Goal: Task Accomplishment & Management: Complete application form

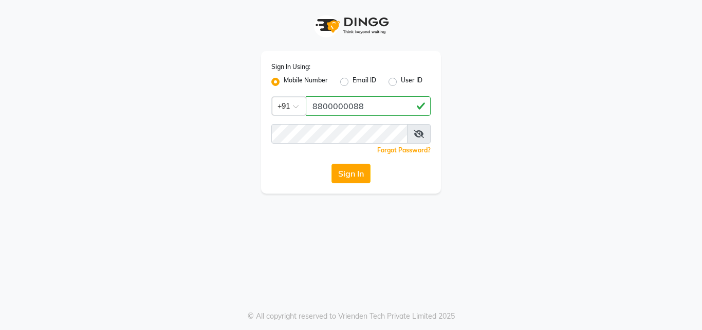
type input "8800000088"
click at [370, 171] on button "Sign In" at bounding box center [351, 173] width 39 height 20
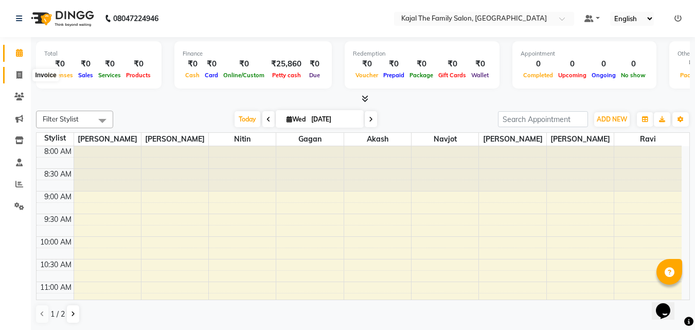
click at [18, 73] on icon at bounding box center [19, 75] width 6 height 8
select select "service"
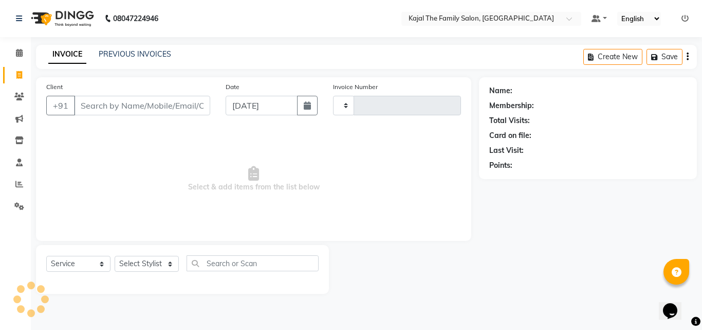
type input "1619"
select select "39"
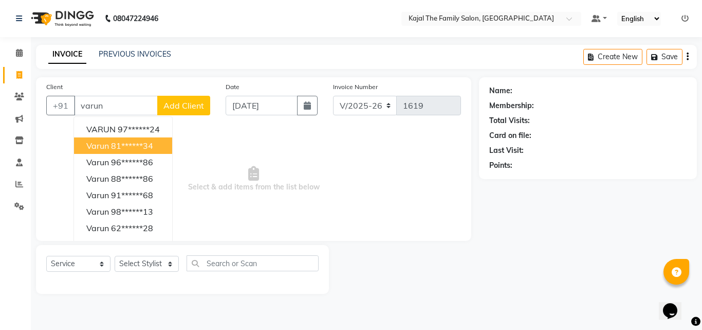
click at [107, 153] on button "varun 81******34" at bounding box center [123, 145] width 98 height 16
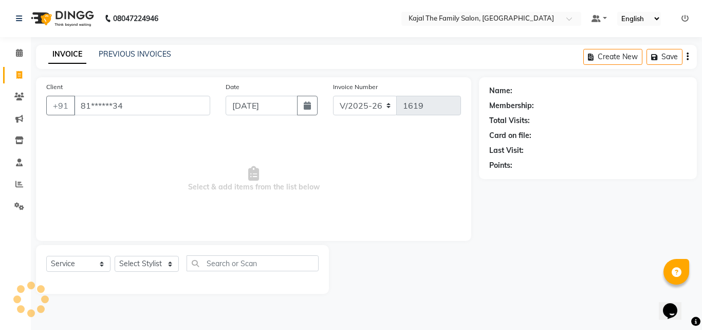
type input "81******34"
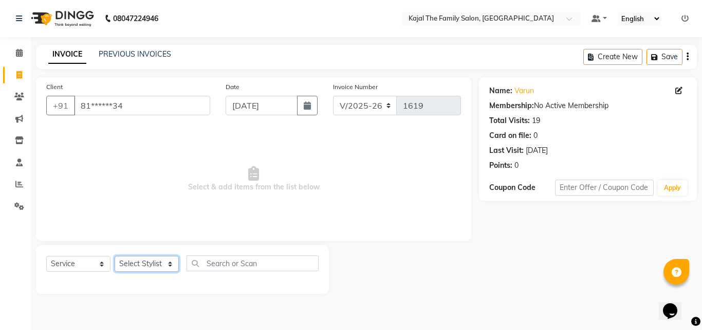
click at [121, 265] on select "Select Stylist [PERSON_NAME] [PERSON_NAME] [PERSON_NAME] nitin ravi Reception […" at bounding box center [147, 263] width 64 height 16
select select "52402"
click at [115, 255] on select "Select Stylist [PERSON_NAME] [PERSON_NAME] [PERSON_NAME] nitin ravi Reception […" at bounding box center [147, 263] width 64 height 16
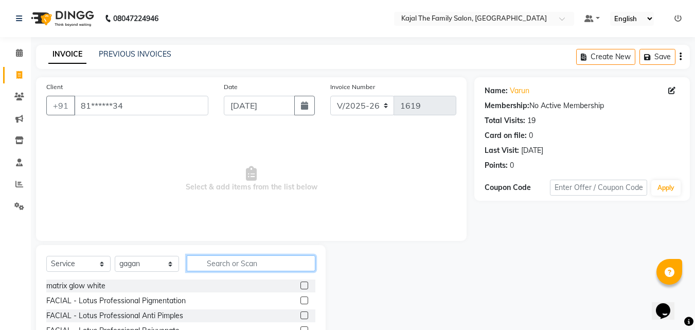
click at [193, 261] on input "text" at bounding box center [251, 263] width 129 height 16
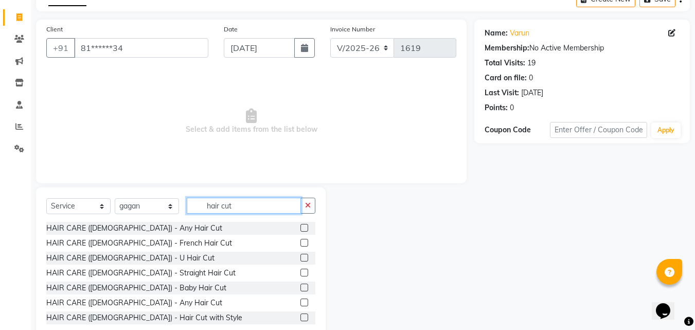
scroll to position [82, 0]
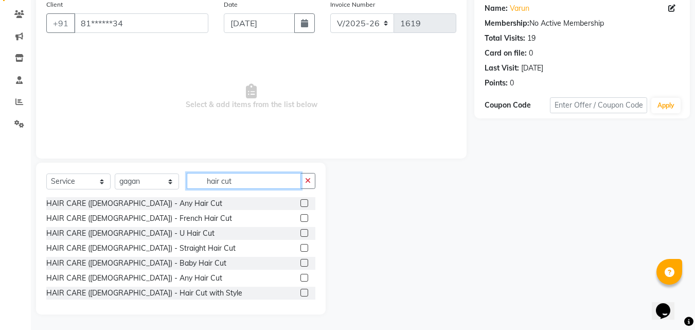
type input "hair cut"
click at [300, 278] on label at bounding box center [304, 277] width 8 height 8
click at [300, 278] on input "checkbox" at bounding box center [303, 278] width 7 height 7
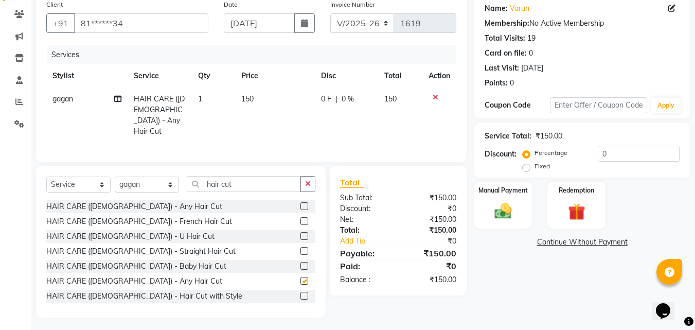
checkbox input "false"
click at [233, 184] on input "hair cut" at bounding box center [244, 184] width 114 height 16
type input "h"
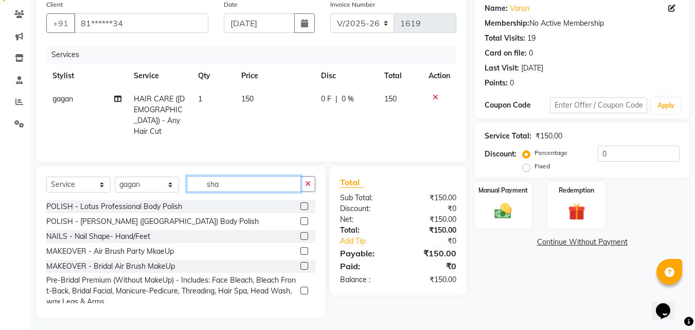
scroll to position [60, 0]
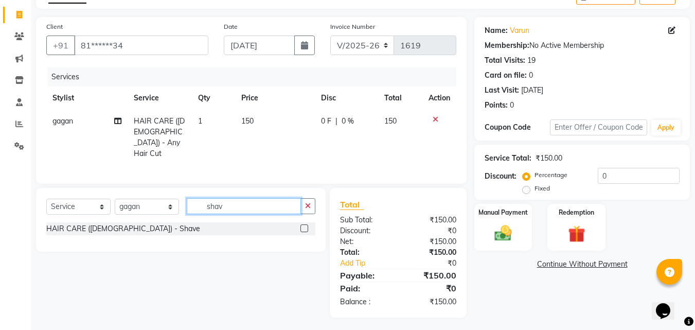
type input "shav"
click at [305, 225] on label at bounding box center [304, 228] width 8 height 8
click at [305, 225] on input "checkbox" at bounding box center [303, 228] width 7 height 7
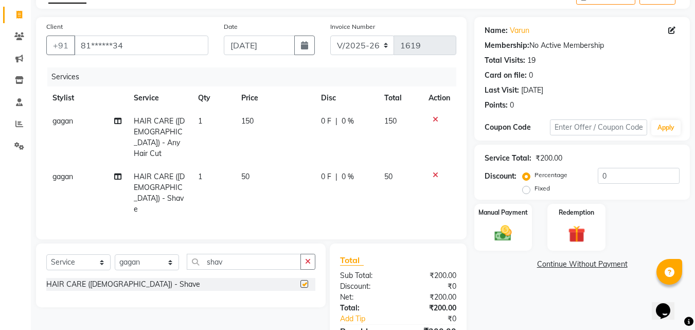
checkbox input "false"
click at [221, 253] on input "shav" at bounding box center [244, 261] width 114 height 16
click at [225, 253] on input "shav" at bounding box center [244, 261] width 114 height 16
type input "s"
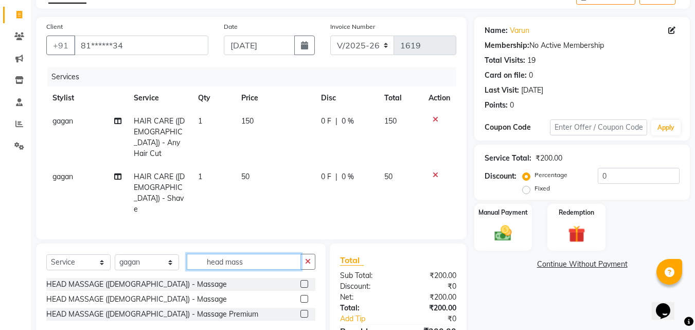
type input "head mass"
click at [303, 295] on label at bounding box center [304, 299] width 8 height 8
click at [303, 296] on input "checkbox" at bounding box center [303, 299] width 7 height 7
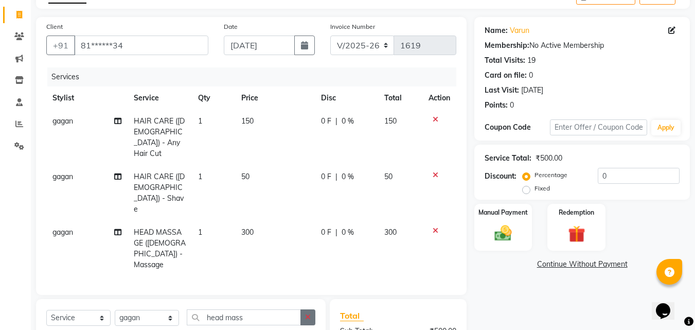
checkbox input "false"
click at [250, 117] on span "150" at bounding box center [247, 120] width 12 height 9
select select "52402"
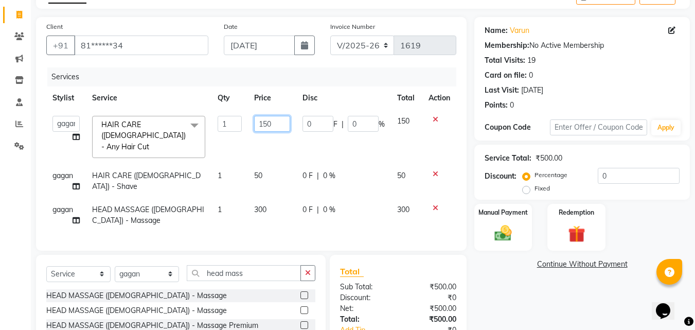
click at [268, 121] on input "150" at bounding box center [271, 124] width 35 height 16
type input "200"
click at [381, 217] on tr "[PERSON_NAME] HEAD MASSAGE ([DEMOGRAPHIC_DATA]) - Massage 1 300 0 F | 0 % 300" at bounding box center [251, 215] width 410 height 34
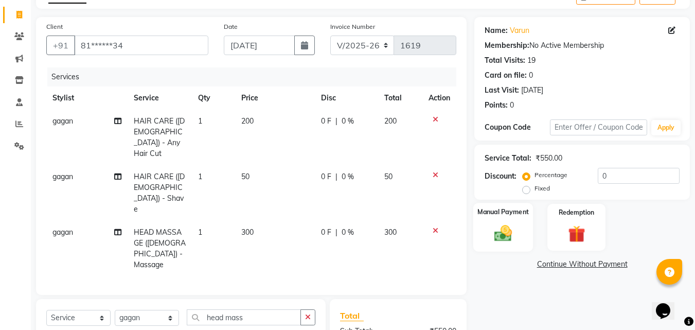
click at [497, 230] on img at bounding box center [502, 233] width 29 height 21
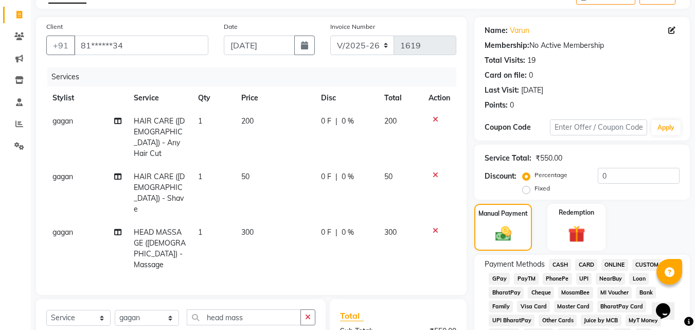
click at [526, 278] on span "PayTM" at bounding box center [526, 278] width 25 height 12
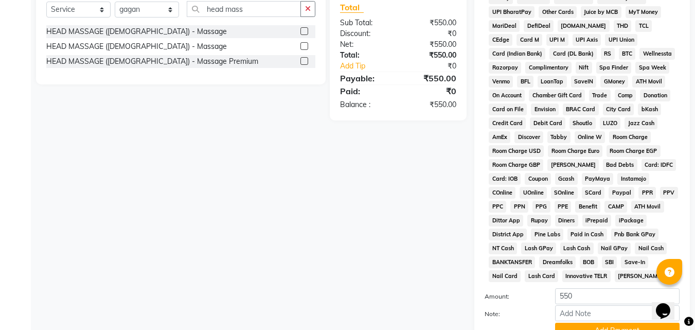
scroll to position [369, 0]
click at [577, 326] on button "Add Payment" at bounding box center [617, 330] width 124 height 16
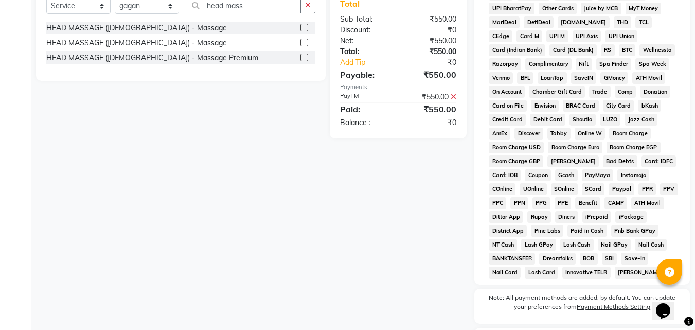
scroll to position [460, 0]
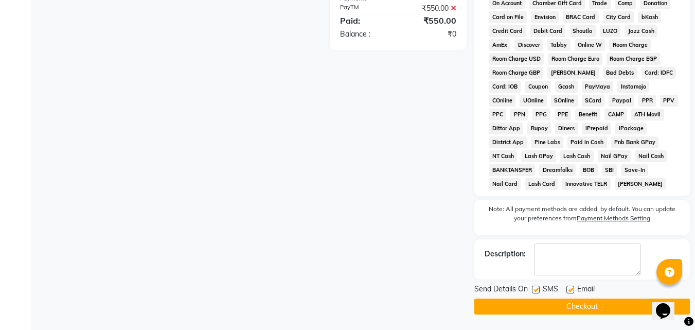
click at [567, 292] on label at bounding box center [570, 289] width 8 height 8
click at [567, 292] on input "checkbox" at bounding box center [569, 289] width 7 height 7
checkbox input "false"
click at [570, 304] on button "Checkout" at bounding box center [581, 306] width 215 height 16
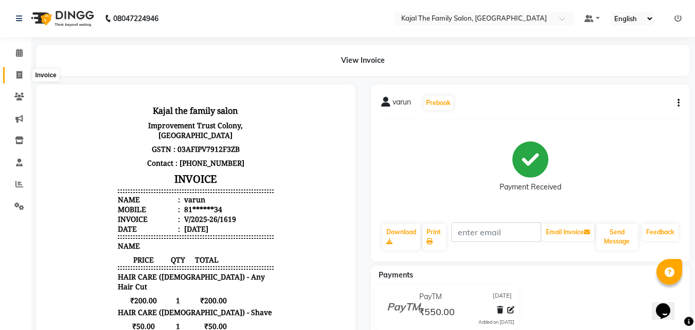
click at [20, 75] on icon at bounding box center [19, 75] width 6 height 8
select select "service"
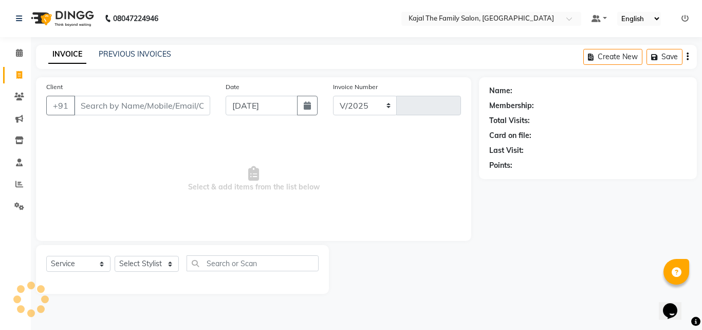
select select "39"
type input "1620"
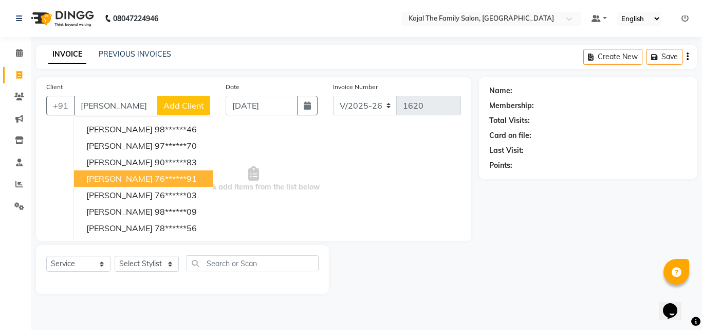
click at [89, 182] on span "[PERSON_NAME]" at bounding box center [119, 178] width 66 height 10
type input "76******91"
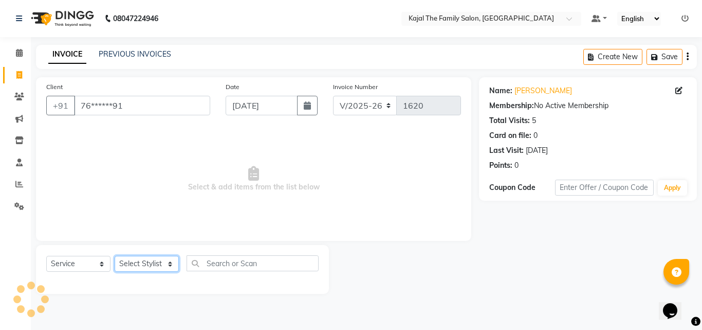
click at [134, 268] on select "Select Stylist [PERSON_NAME] [PERSON_NAME] [PERSON_NAME] nitin ravi Reception […" at bounding box center [147, 263] width 64 height 16
select select "42904"
click at [115, 255] on select "Select Stylist [PERSON_NAME] [PERSON_NAME] [PERSON_NAME] nitin ravi Reception […" at bounding box center [147, 263] width 64 height 16
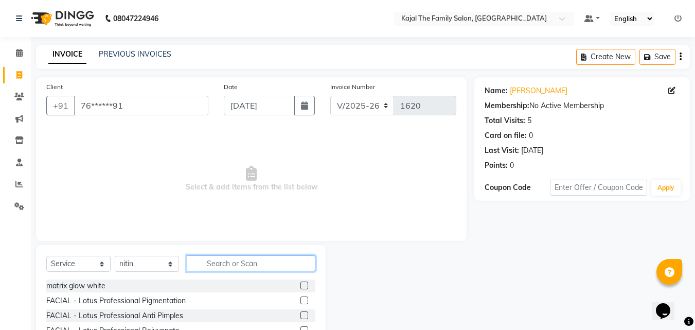
click at [205, 263] on input "text" at bounding box center [251, 263] width 129 height 16
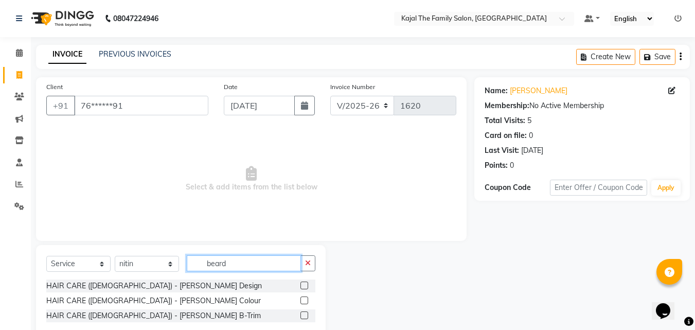
type input "beard"
click at [306, 283] on label at bounding box center [304, 285] width 8 height 8
click at [306, 283] on input "checkbox" at bounding box center [303, 285] width 7 height 7
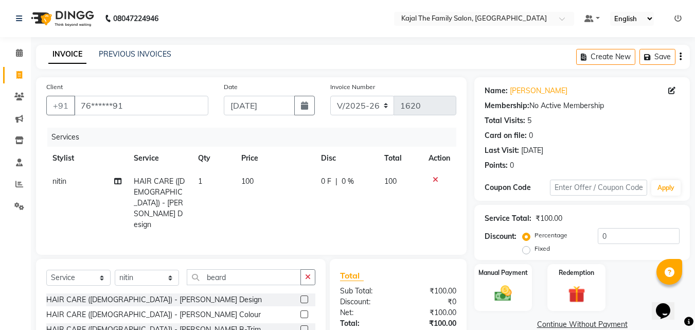
click at [306, 295] on label at bounding box center [304, 299] width 8 height 8
click at [306, 296] on input "checkbox" at bounding box center [303, 299] width 7 height 7
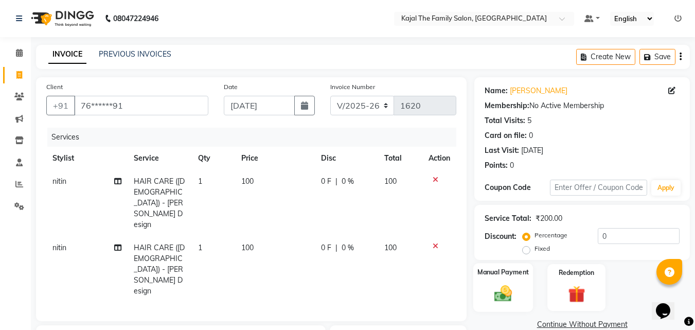
checkbox input "false"
click at [499, 296] on img at bounding box center [502, 293] width 29 height 21
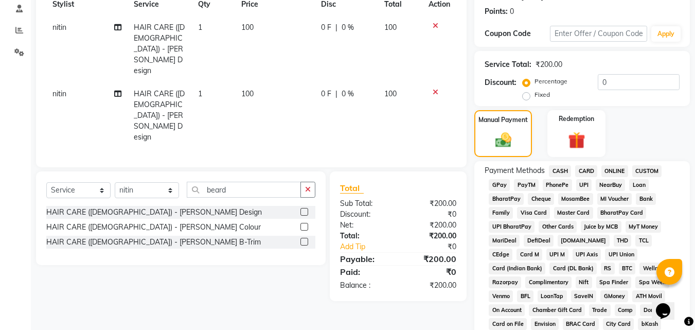
scroll to position [154, 0]
click at [555, 169] on span "CASH" at bounding box center [560, 171] width 22 height 12
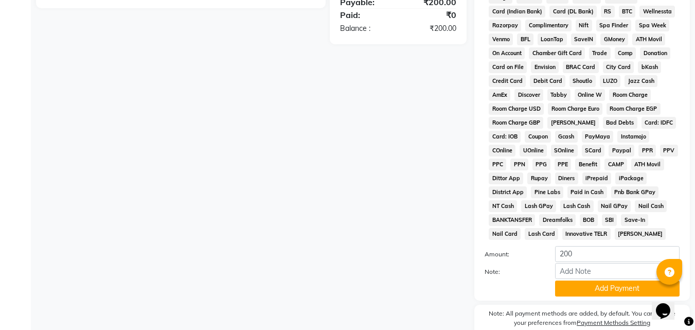
scroll to position [411, 0]
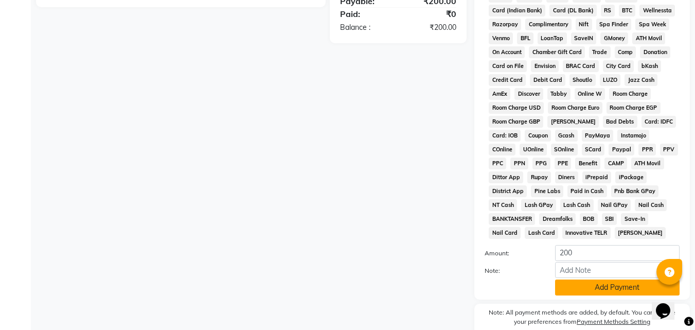
click at [574, 286] on button "Add Payment" at bounding box center [617, 287] width 124 height 16
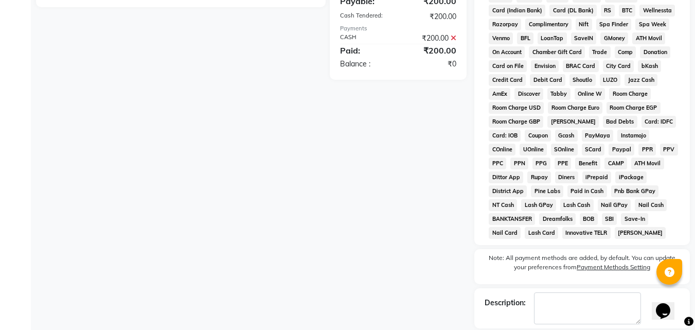
scroll to position [460, 0]
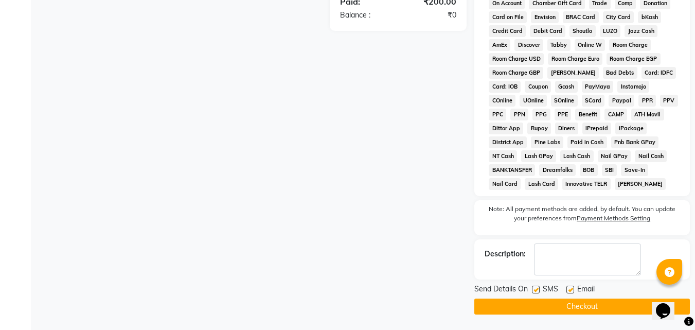
click at [570, 286] on label at bounding box center [570, 289] width 8 height 8
click at [570, 286] on input "checkbox" at bounding box center [569, 289] width 7 height 7
checkbox input "false"
click at [561, 304] on button "Checkout" at bounding box center [581, 306] width 215 height 16
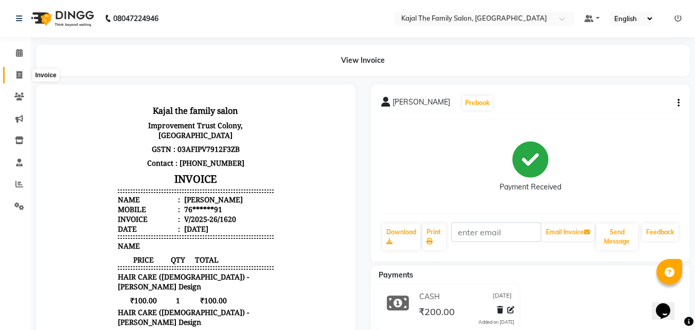
click at [20, 76] on icon at bounding box center [19, 75] width 6 height 8
select select "service"
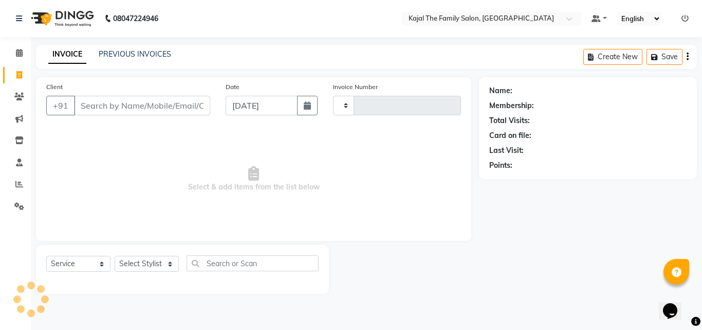
type input "1621"
select select "39"
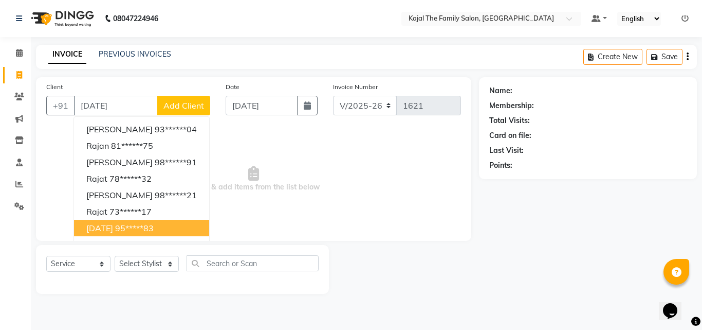
click at [132, 225] on ngb-highlight "95*****83" at bounding box center [134, 228] width 39 height 10
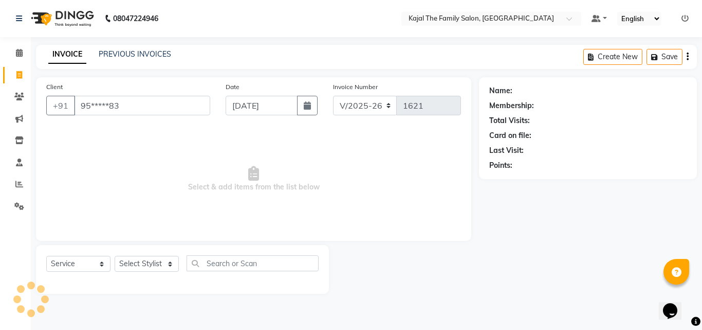
type input "95*****83"
click at [160, 266] on select "Select Stylist [PERSON_NAME] [PERSON_NAME] [PERSON_NAME] nitin ravi Reception […" at bounding box center [147, 263] width 64 height 16
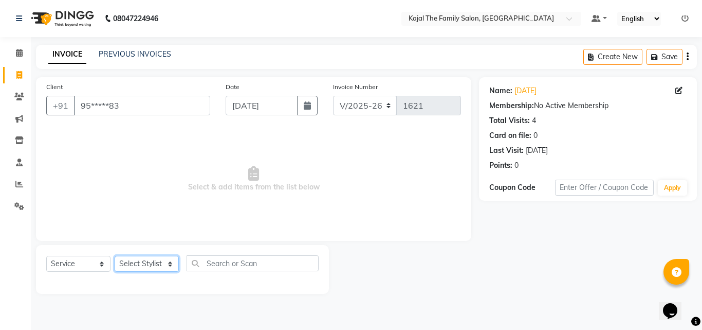
select select "87388"
click at [115, 255] on select "Select Stylist [PERSON_NAME] [PERSON_NAME] [PERSON_NAME] nitin ravi Reception […" at bounding box center [147, 263] width 64 height 16
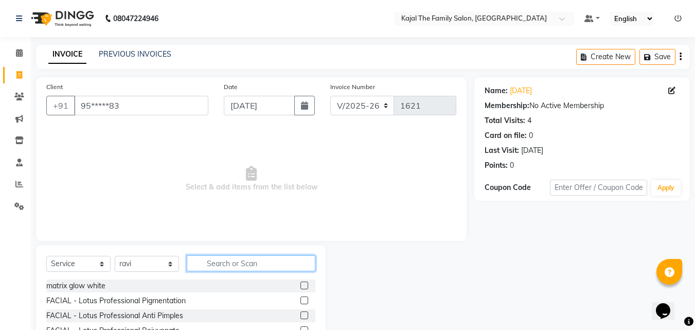
click at [231, 261] on input "text" at bounding box center [251, 263] width 129 height 16
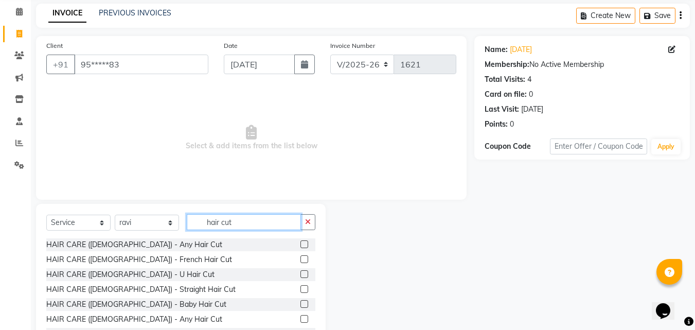
scroll to position [82, 0]
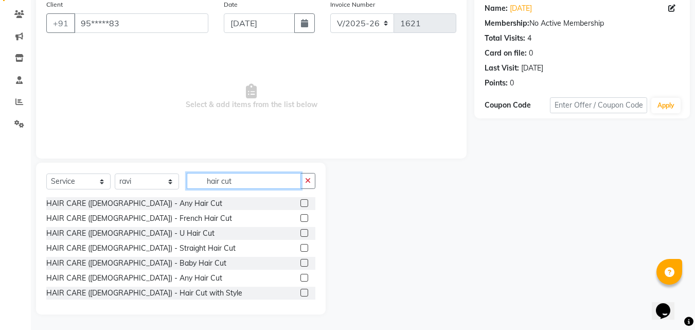
type input "hair cut"
click at [300, 280] on label at bounding box center [304, 277] width 8 height 8
click at [300, 280] on input "checkbox" at bounding box center [303, 278] width 7 height 7
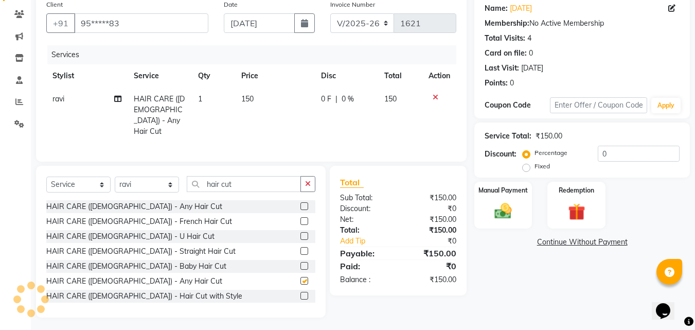
checkbox input "false"
click at [246, 186] on input "hair cut" at bounding box center [244, 184] width 114 height 16
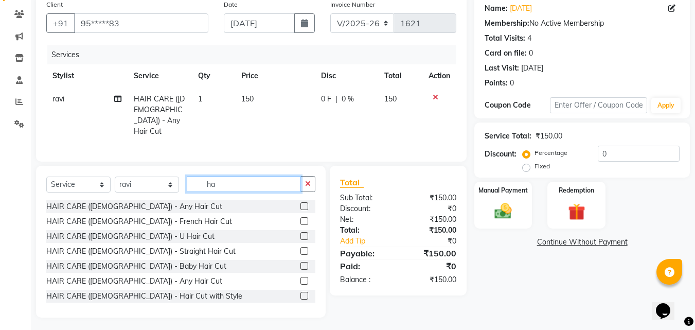
type input "h"
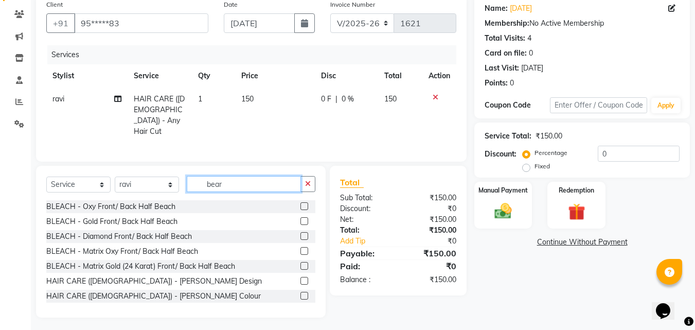
scroll to position [60, 0]
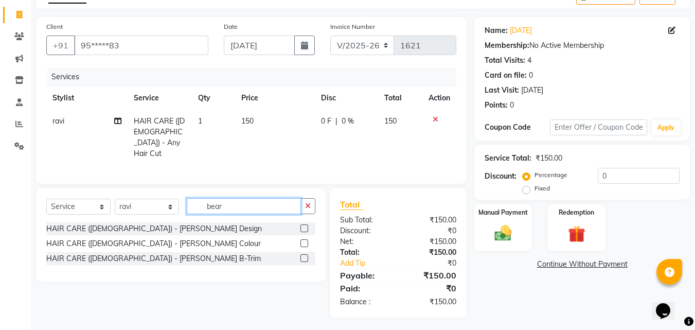
type input "bear"
click at [303, 227] on label at bounding box center [304, 228] width 8 height 8
click at [303, 227] on input "checkbox" at bounding box center [303, 228] width 7 height 7
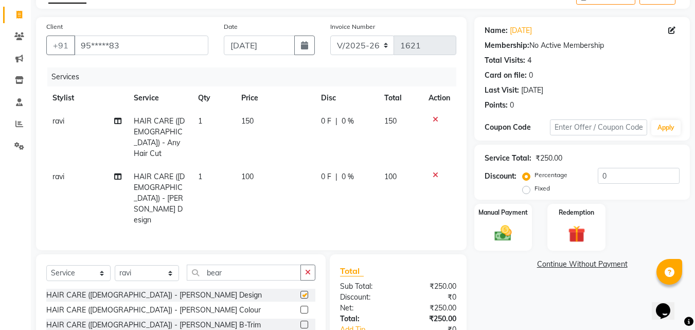
checkbox input "false"
click at [262, 129] on td "150" at bounding box center [275, 137] width 80 height 56
select select "87388"
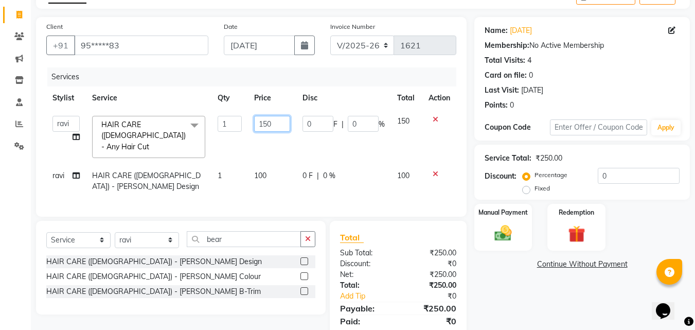
click at [269, 118] on input "150" at bounding box center [271, 124] width 35 height 16
type input "200"
click at [277, 164] on td "100" at bounding box center [272, 181] width 48 height 34
select select "87388"
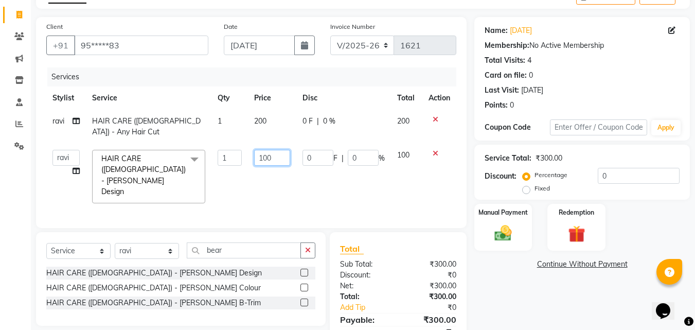
click at [270, 152] on input "100" at bounding box center [271, 158] width 35 height 16
type input "150"
click at [316, 186] on td "0 F | 0 %" at bounding box center [343, 176] width 95 height 66
select select "87388"
click at [505, 233] on img at bounding box center [502, 233] width 29 height 21
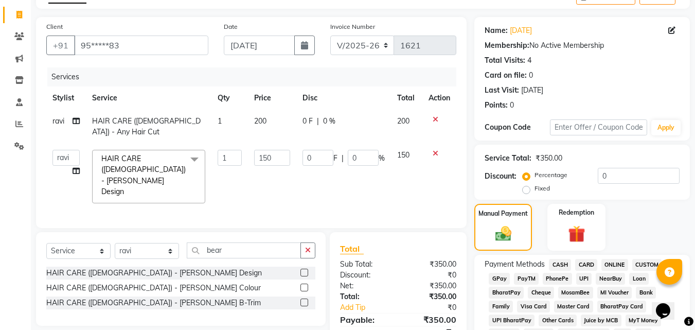
click at [524, 282] on span "PayTM" at bounding box center [526, 278] width 25 height 12
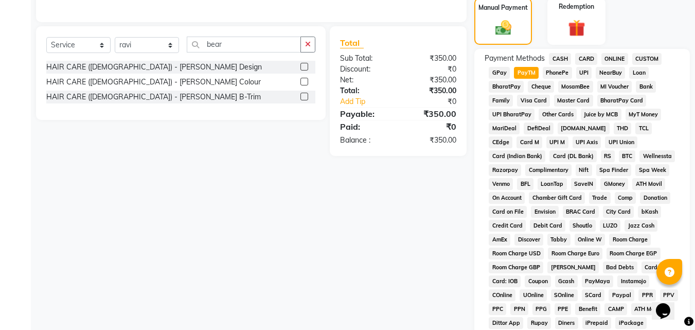
scroll to position [456, 0]
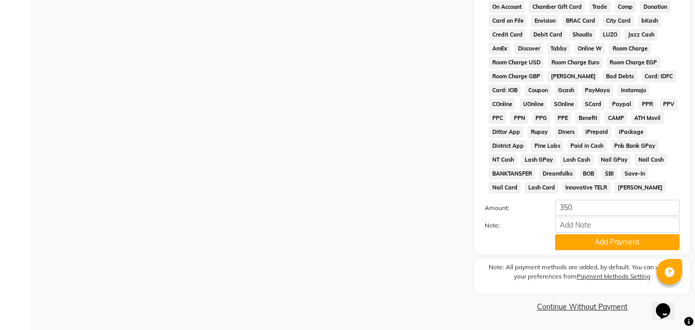
click at [553, 243] on div "Add Payment" at bounding box center [617, 242] width 140 height 16
click at [571, 246] on button "Add Payment" at bounding box center [617, 242] width 124 height 16
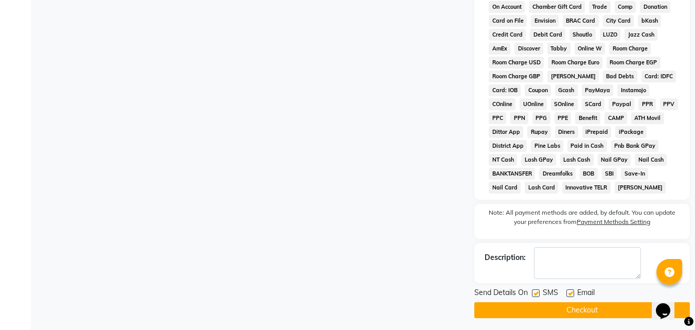
click at [571, 295] on label at bounding box center [570, 293] width 8 height 8
click at [571, 295] on input "checkbox" at bounding box center [569, 293] width 7 height 7
checkbox input "false"
click at [569, 305] on button "Checkout" at bounding box center [581, 310] width 215 height 16
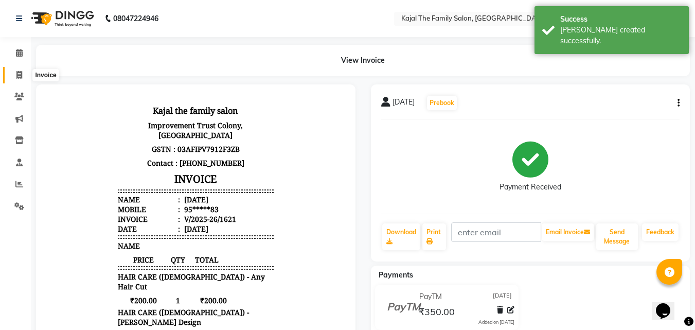
click at [20, 71] on icon at bounding box center [19, 75] width 6 height 8
select select "service"
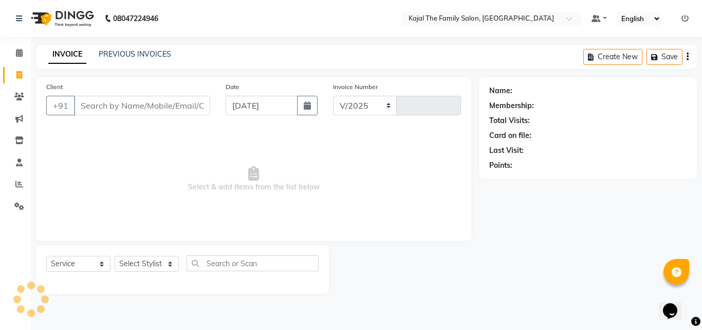
select select "39"
type input "1622"
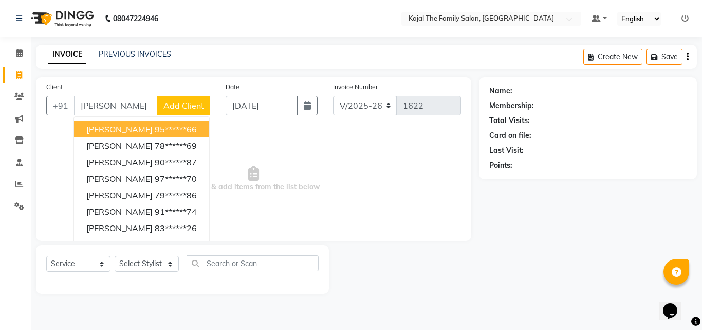
click at [155, 126] on ngb-highlight "95******66" at bounding box center [176, 129] width 42 height 10
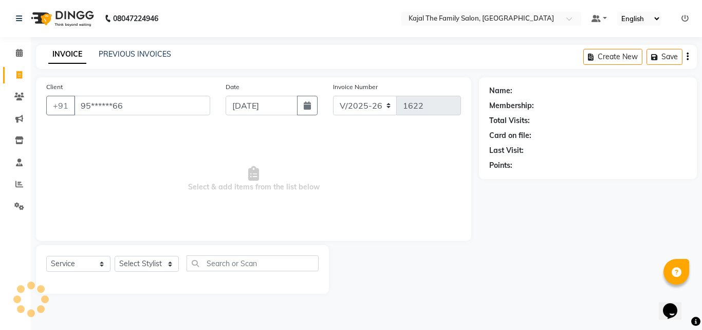
type input "95******66"
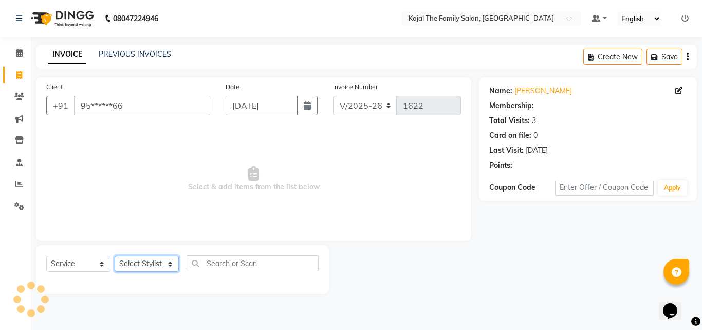
click at [152, 264] on select "Select Stylist [PERSON_NAME] [PERSON_NAME] [PERSON_NAME] nitin ravi Reception […" at bounding box center [147, 263] width 64 height 16
click at [115, 255] on select "Select Stylist [PERSON_NAME] [PERSON_NAME] [PERSON_NAME] nitin ravi Reception […" at bounding box center [147, 263] width 64 height 16
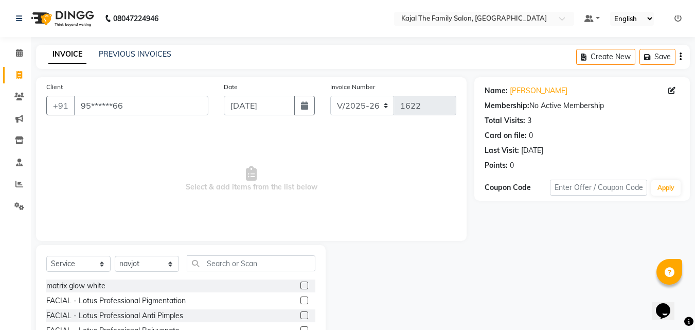
click at [136, 255] on div "Select Service Product Membership Package Voucher Prepaid Gift Card Select Styl…" at bounding box center [180, 267] width 269 height 24
click at [127, 261] on select "Select Stylist [PERSON_NAME] [PERSON_NAME] [PERSON_NAME] nitin ravi Reception […" at bounding box center [147, 263] width 64 height 16
select select "42904"
click at [115, 255] on select "Select Stylist [PERSON_NAME] [PERSON_NAME] [PERSON_NAME] nitin ravi Reception […" at bounding box center [147, 263] width 64 height 16
click at [196, 261] on input "text" at bounding box center [251, 263] width 129 height 16
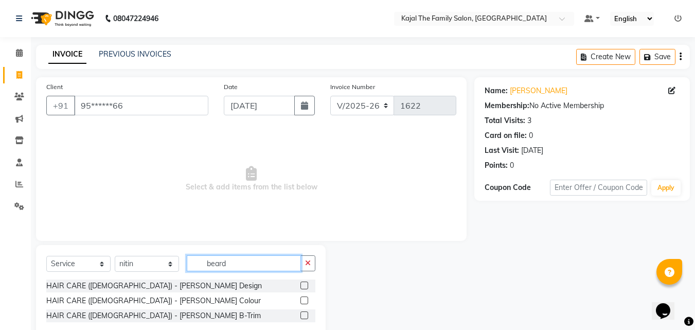
type input "beard"
click at [304, 286] on label at bounding box center [304, 285] width 8 height 8
click at [304, 286] on input "checkbox" at bounding box center [303, 285] width 7 height 7
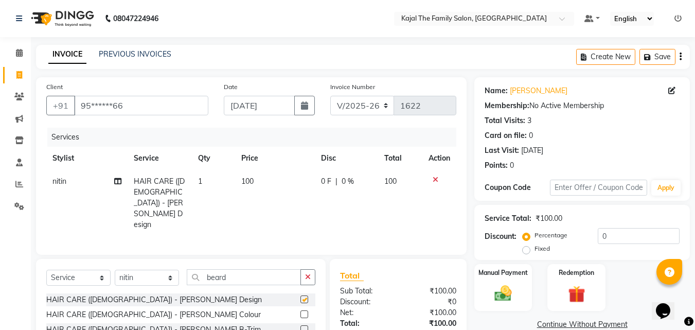
checkbox input "false"
click at [262, 269] on input "beard" at bounding box center [244, 277] width 114 height 16
type input "b"
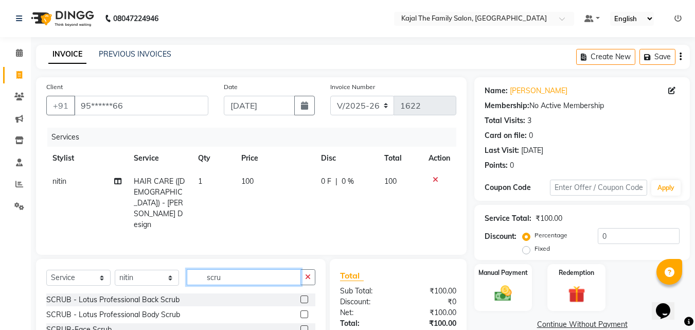
type input "scru"
click at [302, 325] on label at bounding box center [304, 329] width 8 height 8
click at [302, 326] on input "checkbox" at bounding box center [303, 329] width 7 height 7
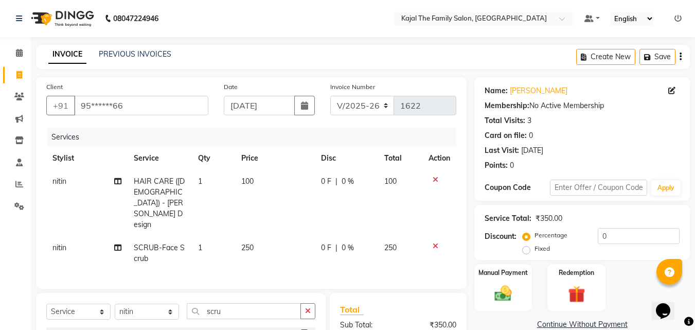
checkbox input "false"
click at [263, 205] on td "100" at bounding box center [275, 203] width 80 height 66
select select "42904"
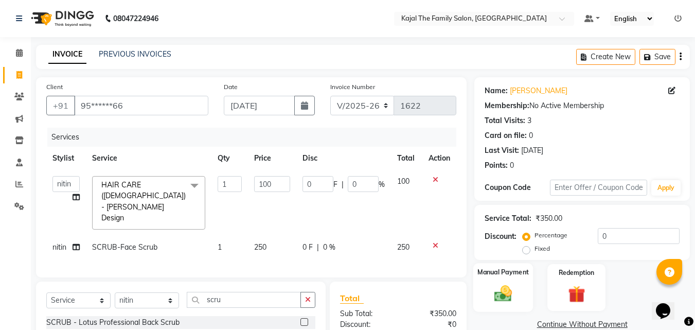
click at [502, 286] on img at bounding box center [502, 293] width 29 height 21
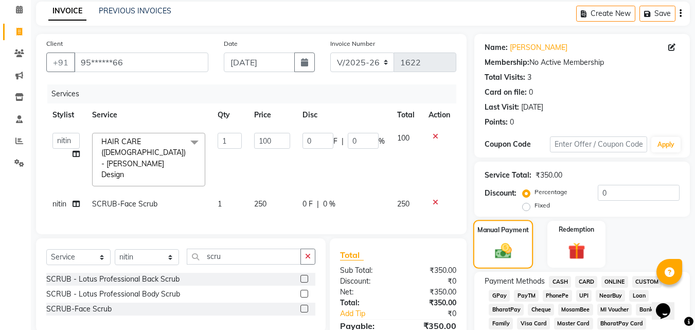
scroll to position [154, 0]
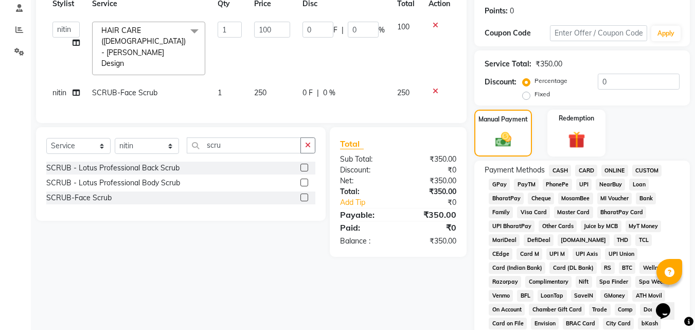
click at [521, 184] on span "PayTM" at bounding box center [526, 184] width 25 height 12
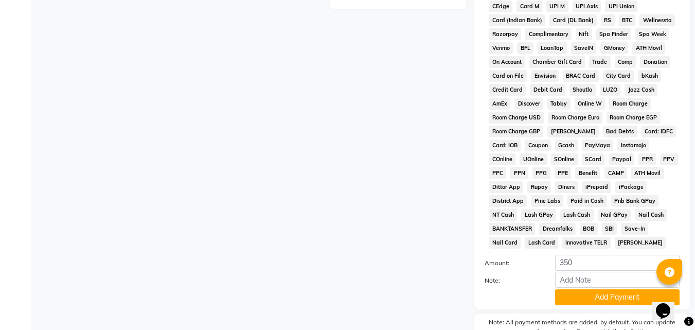
scroll to position [456, 0]
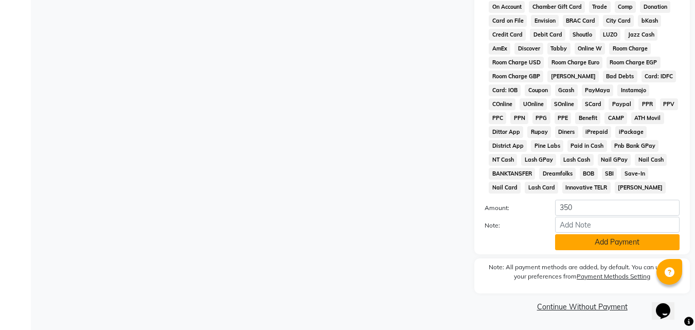
click at [565, 242] on button "Add Payment" at bounding box center [617, 242] width 124 height 16
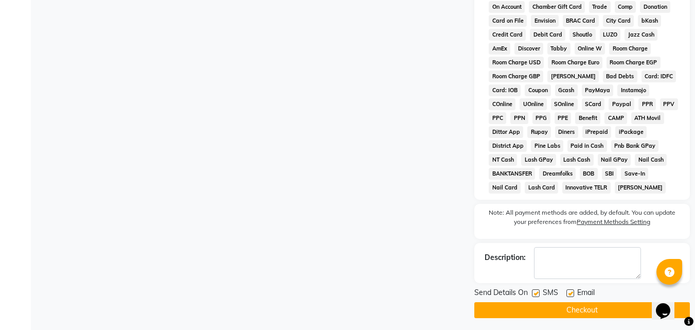
click at [570, 291] on label at bounding box center [570, 293] width 8 height 8
click at [570, 291] on input "checkbox" at bounding box center [569, 293] width 7 height 7
checkbox input "false"
click at [566, 306] on button "Checkout" at bounding box center [581, 310] width 215 height 16
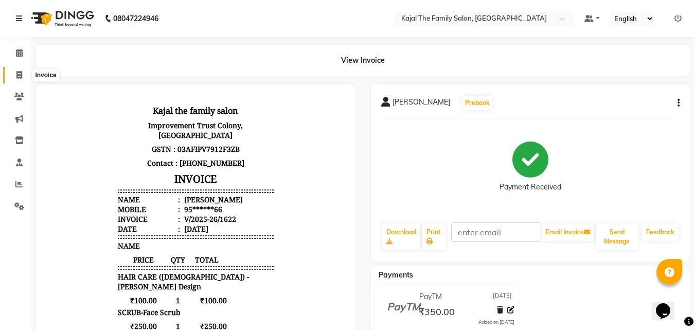
click at [18, 76] on icon at bounding box center [19, 75] width 6 height 8
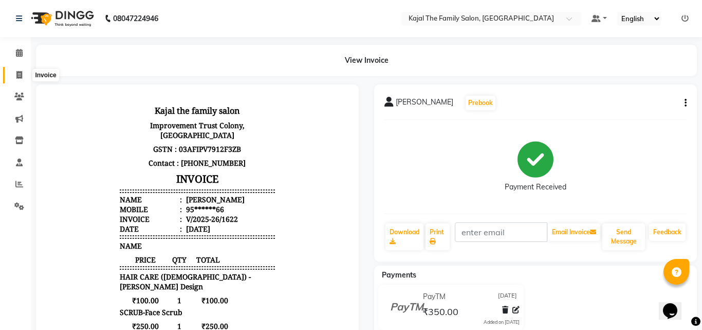
select select "service"
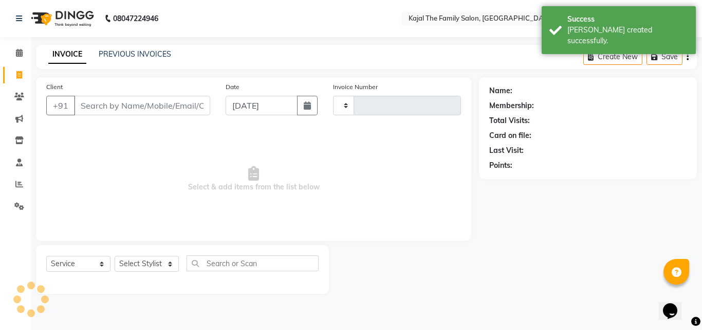
type input "1623"
select select "39"
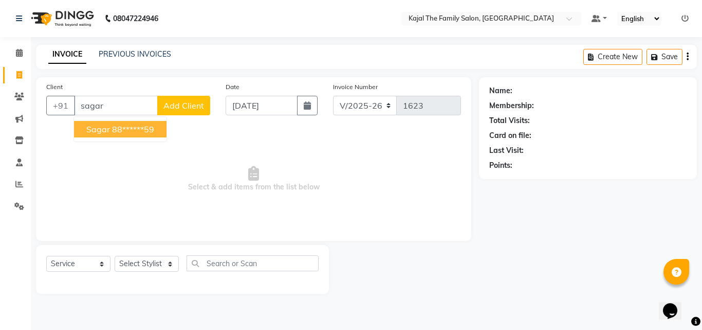
click at [106, 133] on span "sagar" at bounding box center [98, 129] width 24 height 10
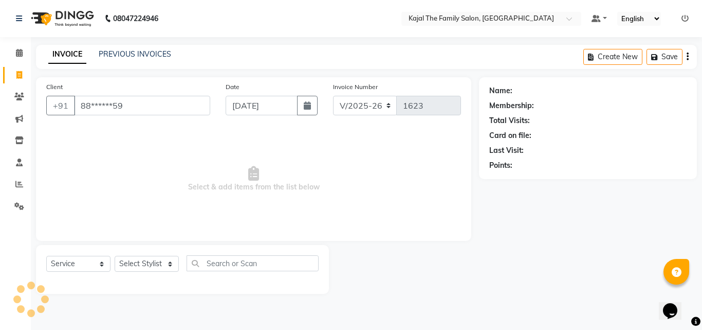
type input "88******59"
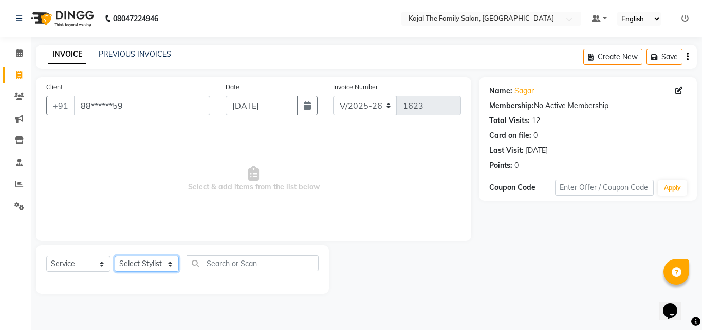
click at [133, 262] on select "Select Stylist [PERSON_NAME] [PERSON_NAME] [PERSON_NAME] nitin ravi Reception […" at bounding box center [147, 263] width 64 height 16
select select "87388"
click at [115, 255] on select "Select Stylist [PERSON_NAME] [PERSON_NAME] [PERSON_NAME] nitin ravi Reception […" at bounding box center [147, 263] width 64 height 16
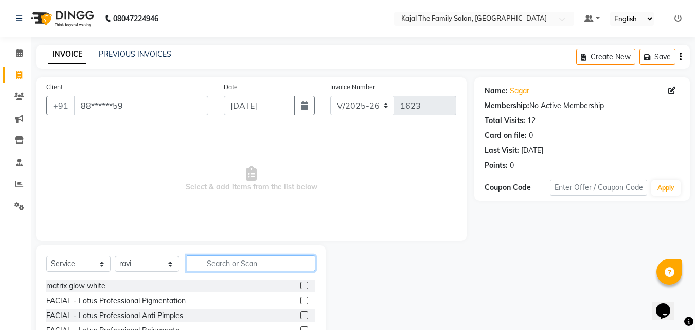
click at [217, 265] on input "text" at bounding box center [251, 263] width 129 height 16
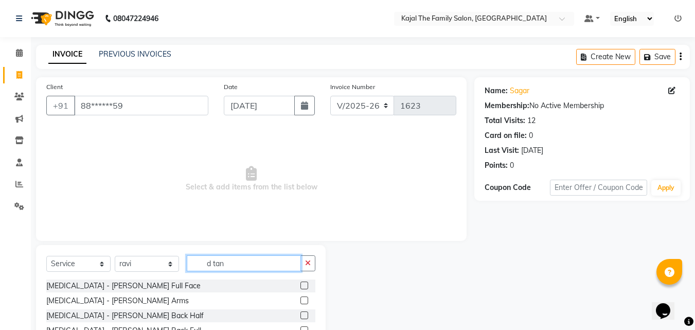
type input "d tan"
click at [300, 283] on label at bounding box center [304, 285] width 8 height 8
click at [300, 283] on input "checkbox" at bounding box center [303, 285] width 7 height 7
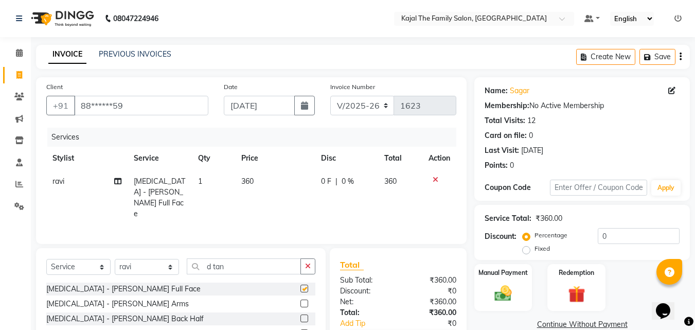
checkbox input "false"
click at [238, 265] on input "d tan" at bounding box center [244, 266] width 114 height 16
type input "d"
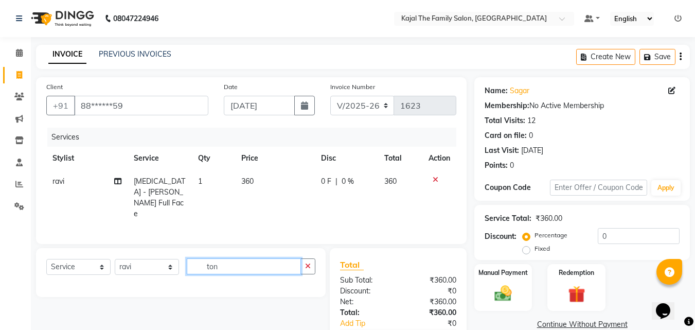
type input "ton"
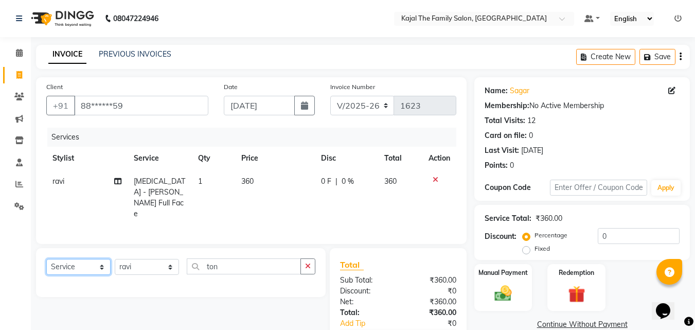
click at [102, 259] on select "Select Service Product Membership Package Voucher Prepaid Gift Card" at bounding box center [78, 267] width 64 height 16
select select "product"
click at [46, 259] on select "Select Service Product Membership Package Voucher Prepaid Gift Card" at bounding box center [78, 267] width 64 height 16
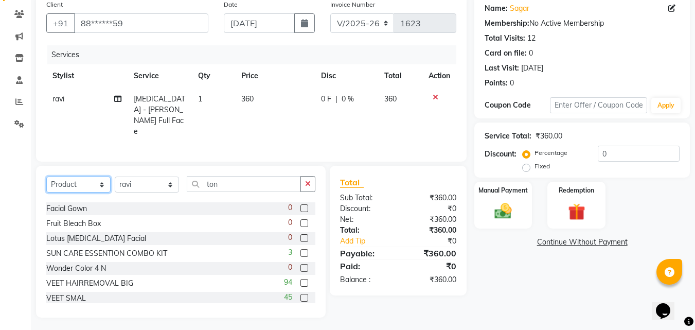
scroll to position [360, 0]
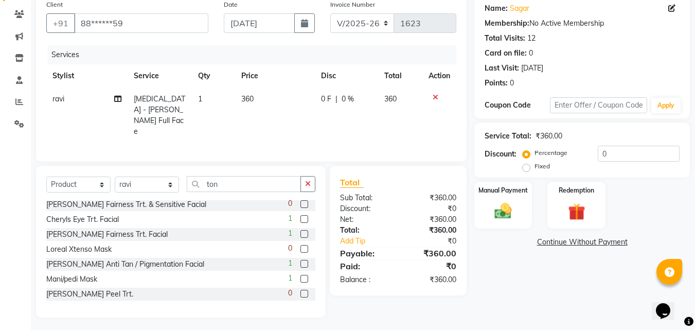
click at [300, 263] on label at bounding box center [304, 264] width 8 height 8
click at [300, 263] on input "checkbox" at bounding box center [303, 264] width 7 height 7
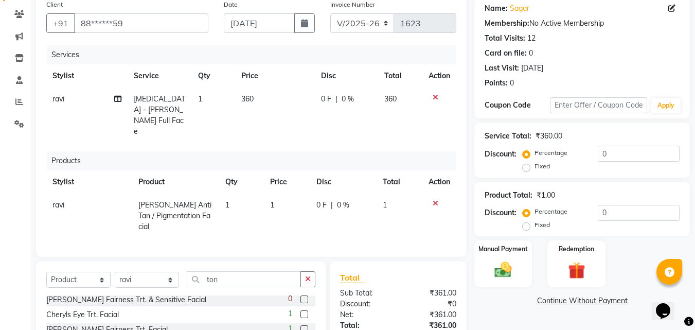
checkbox input "false"
click at [284, 193] on td "1" at bounding box center [287, 215] width 46 height 45
select select "87388"
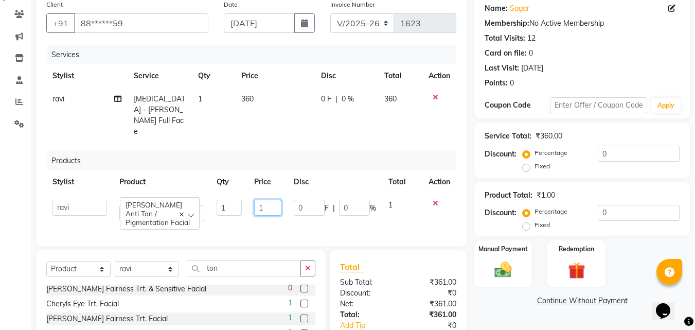
click at [263, 199] on input "1" at bounding box center [268, 207] width 28 height 16
type input "150"
click at [255, 116] on td "360" at bounding box center [275, 115] width 80 height 56
select select "87388"
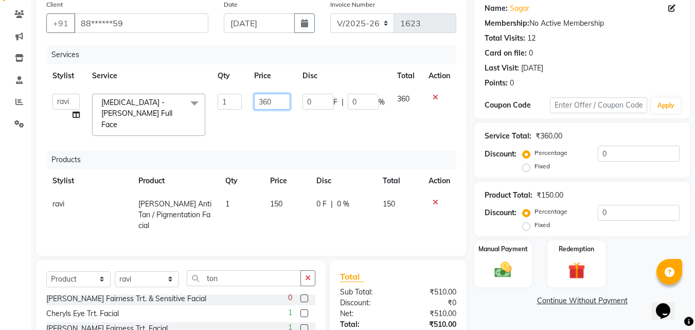
click at [266, 98] on input "360" at bounding box center [271, 102] width 35 height 16
type input "550"
click at [345, 212] on td "0 F | 0 %" at bounding box center [343, 214] width 66 height 45
select select "87388"
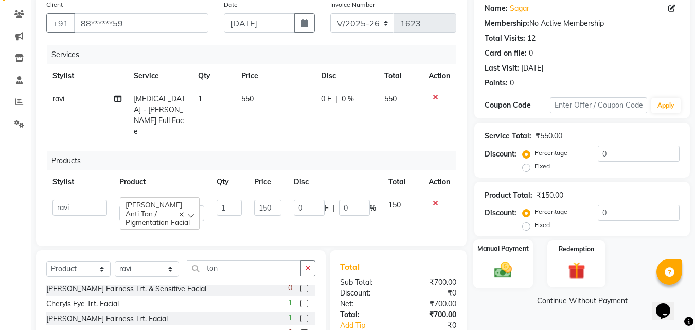
click at [495, 281] on div "Manual Payment" at bounding box center [503, 263] width 60 height 49
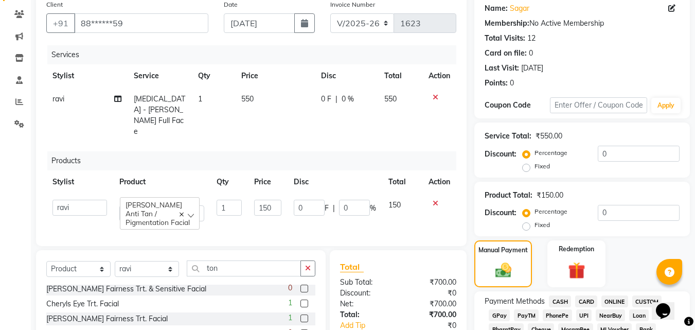
scroll to position [339, 0]
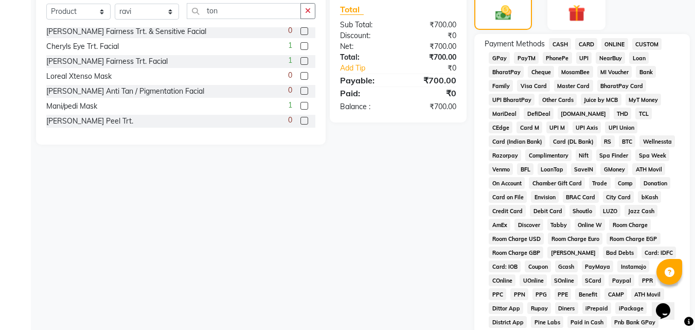
click at [522, 57] on span "PayTM" at bounding box center [526, 58] width 25 height 12
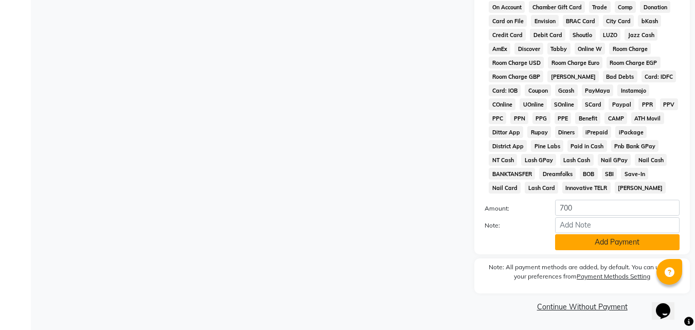
click at [564, 245] on button "Add Payment" at bounding box center [617, 242] width 124 height 16
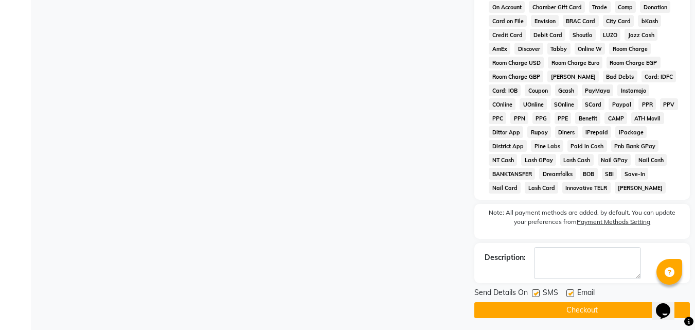
click at [566, 297] on div at bounding box center [569, 294] width 7 height 11
click at [570, 291] on label at bounding box center [570, 293] width 8 height 8
click at [570, 291] on input "checkbox" at bounding box center [569, 293] width 7 height 7
checkbox input "false"
click at [571, 303] on button "Checkout" at bounding box center [581, 310] width 215 height 16
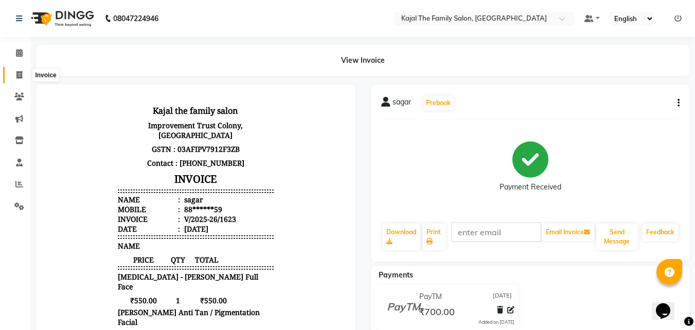
click at [21, 80] on span at bounding box center [19, 75] width 18 height 12
select select "service"
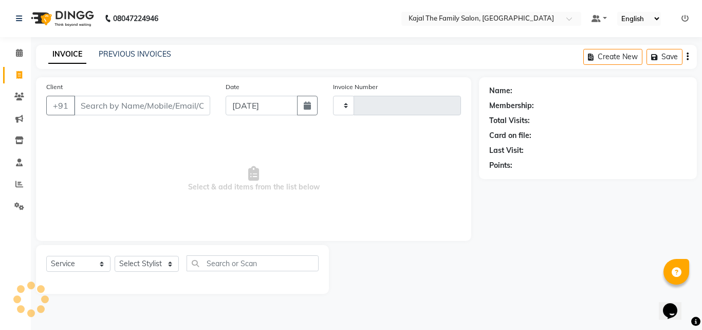
type input "1624"
select select "39"
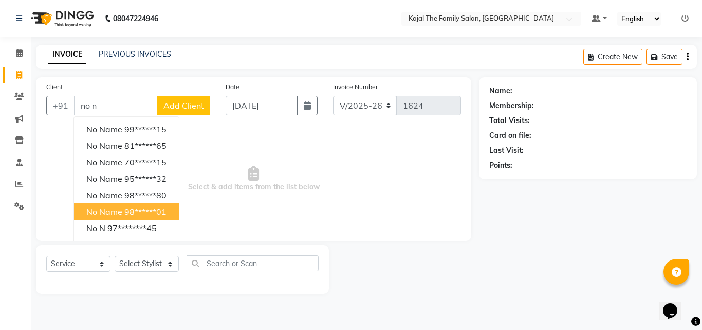
click at [109, 208] on span "no name" at bounding box center [104, 211] width 36 height 10
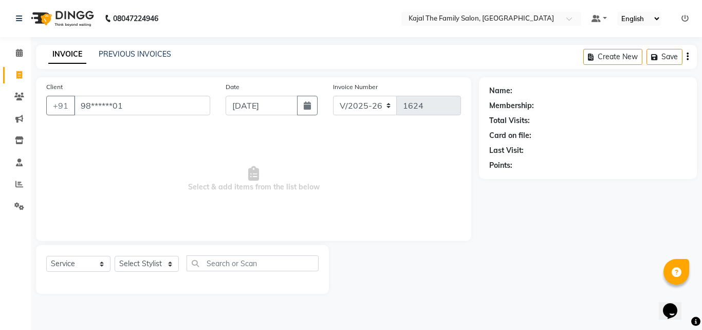
type input "98******01"
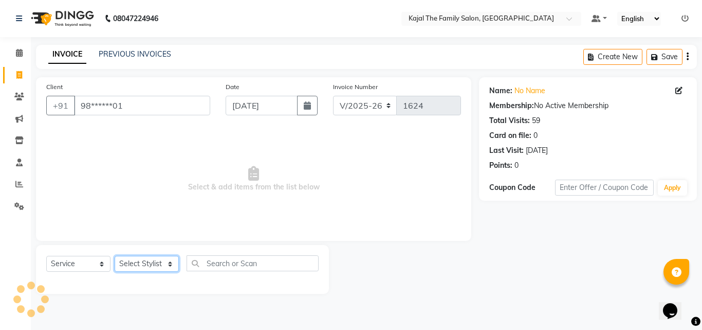
click at [146, 260] on select "Select Stylist [PERSON_NAME] [PERSON_NAME] [PERSON_NAME] nitin ravi Reception […" at bounding box center [147, 263] width 64 height 16
select select "52402"
click at [115, 255] on select "Select Stylist [PERSON_NAME] [PERSON_NAME] [PERSON_NAME] nitin ravi Reception […" at bounding box center [147, 263] width 64 height 16
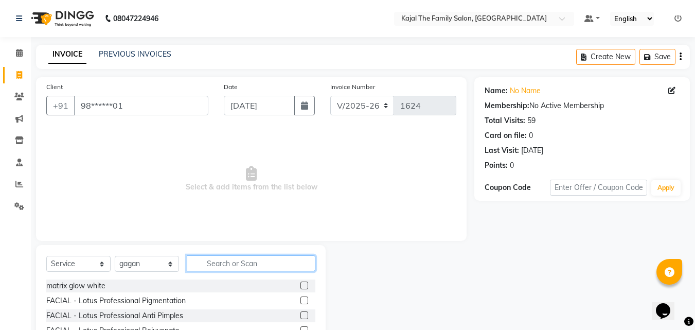
click at [239, 259] on input "text" at bounding box center [251, 263] width 129 height 16
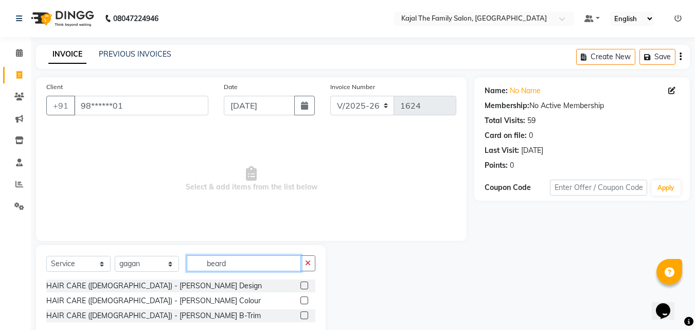
type input "beard"
click at [303, 287] on label at bounding box center [304, 285] width 8 height 8
click at [303, 287] on input "checkbox" at bounding box center [303, 285] width 7 height 7
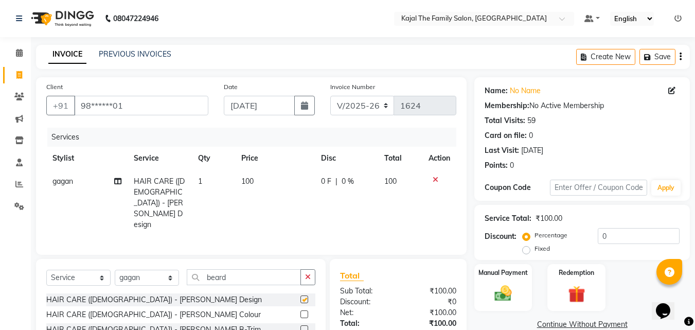
checkbox input "false"
click at [242, 182] on span "100" at bounding box center [247, 180] width 12 height 9
select select "52402"
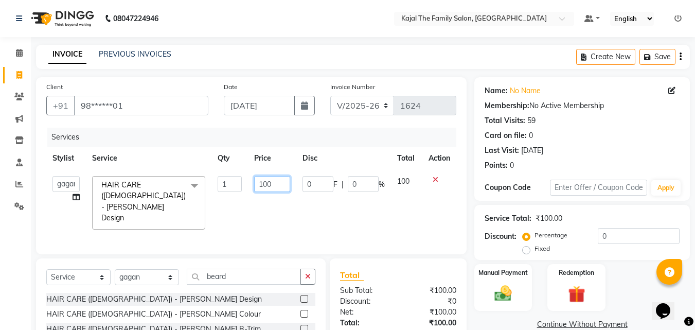
click at [267, 181] on input "100" at bounding box center [271, 184] width 35 height 16
type input "50"
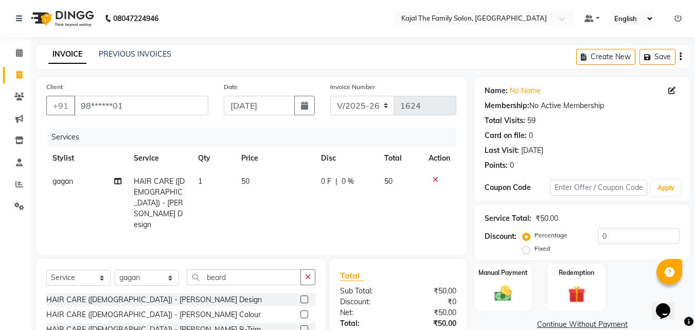
click at [296, 209] on tr "[PERSON_NAME] HAIR CARE ([DEMOGRAPHIC_DATA]) - [PERSON_NAME] Design 1 50 0 F | …" at bounding box center [251, 203] width 410 height 66
click at [521, 289] on div "Manual Payment" at bounding box center [503, 287] width 60 height 49
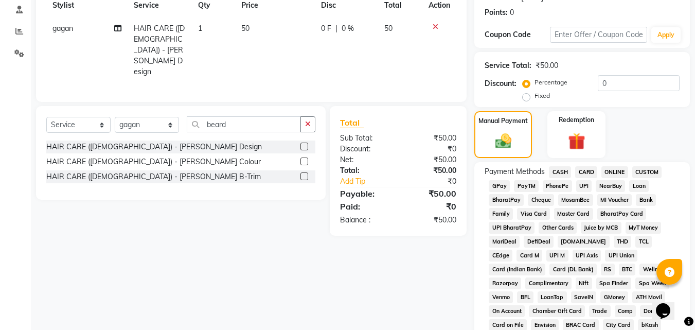
scroll to position [154, 0]
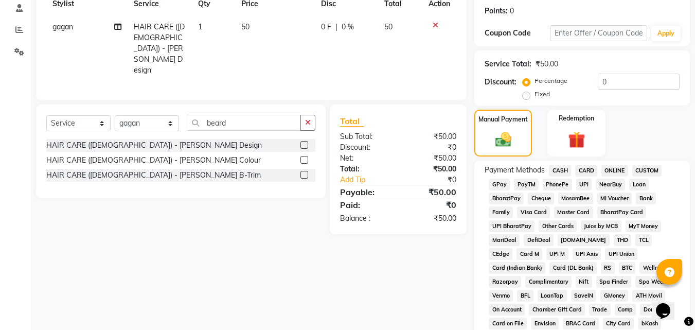
click at [559, 169] on span "CASH" at bounding box center [560, 171] width 22 height 12
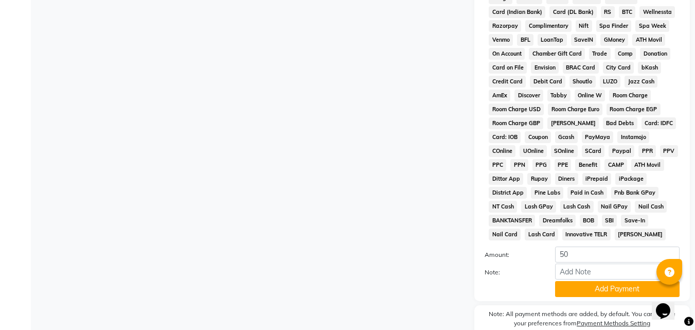
scroll to position [456, 0]
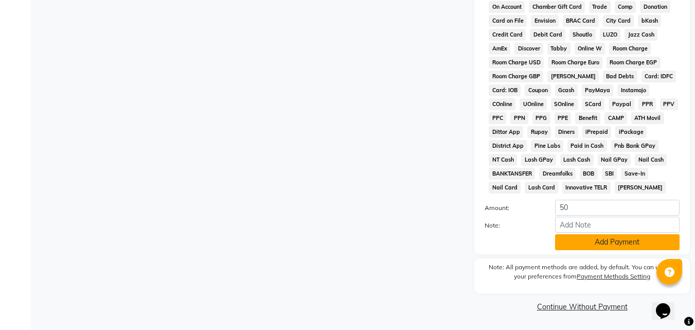
click at [585, 243] on button "Add Payment" at bounding box center [617, 242] width 124 height 16
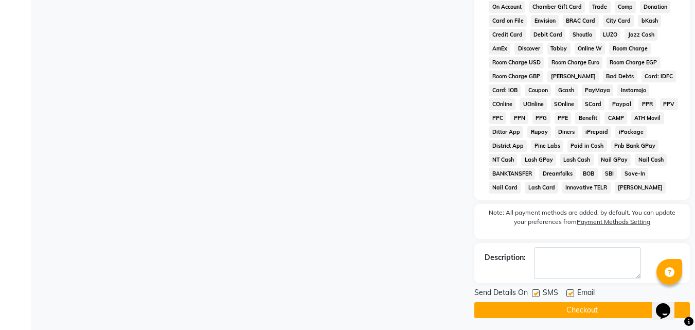
click at [569, 295] on label at bounding box center [570, 293] width 8 height 8
click at [569, 295] on input "checkbox" at bounding box center [569, 293] width 7 height 7
checkbox input "false"
click at [557, 310] on button "Checkout" at bounding box center [581, 310] width 215 height 16
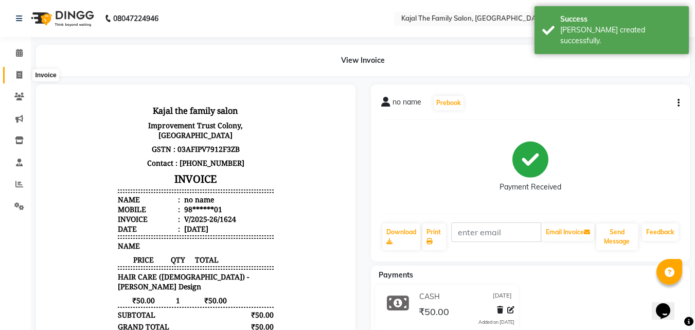
click at [26, 71] on span at bounding box center [19, 75] width 18 height 12
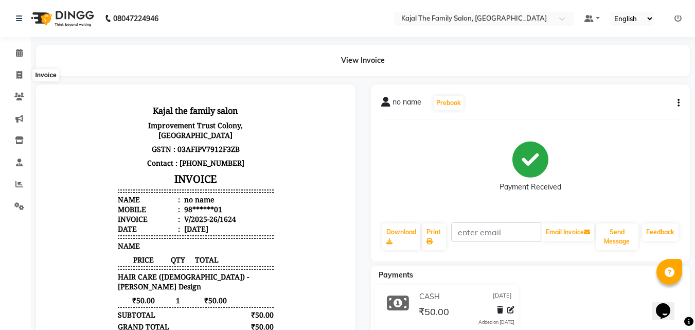
select select "service"
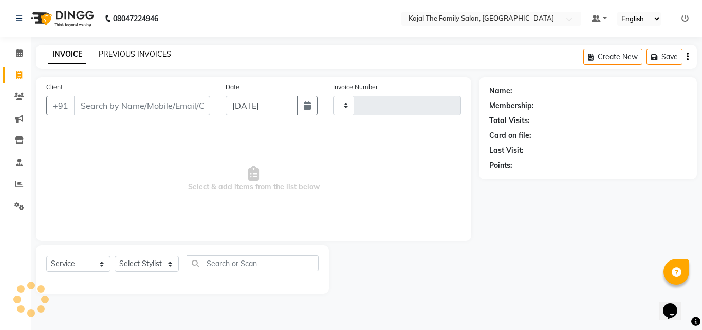
type input "1625"
select select "39"
click at [118, 57] on link "PREVIOUS INVOICES" at bounding box center [135, 53] width 72 height 9
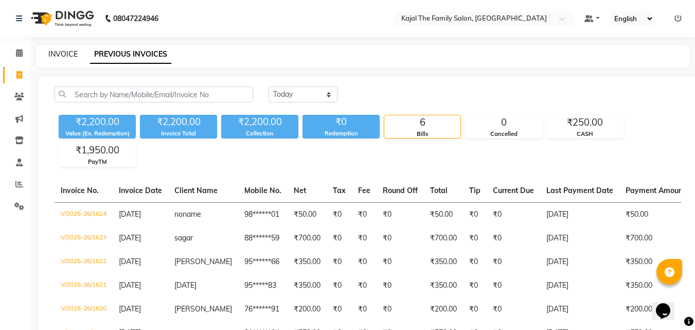
click at [49, 50] on link "INVOICE" at bounding box center [62, 53] width 29 height 9
select select "service"
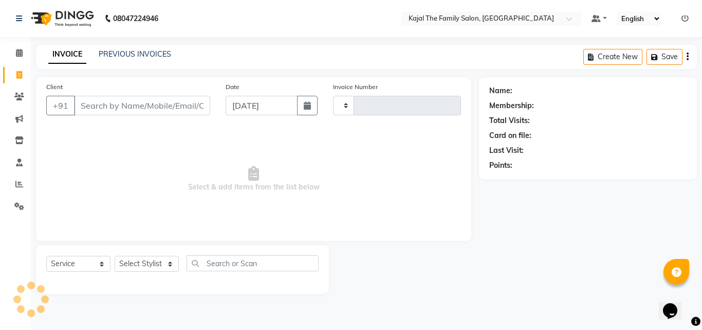
type input "1625"
select select "39"
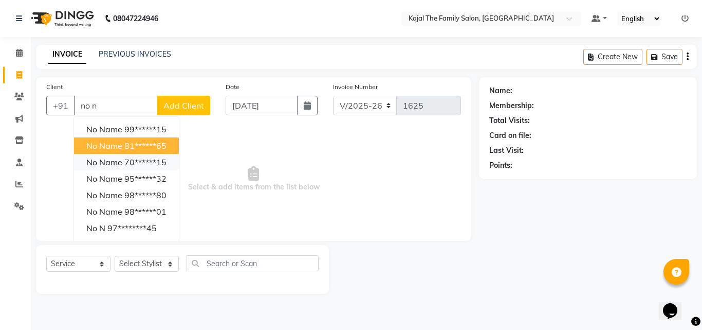
click at [123, 159] on button "no name 70******15" at bounding box center [126, 162] width 105 height 16
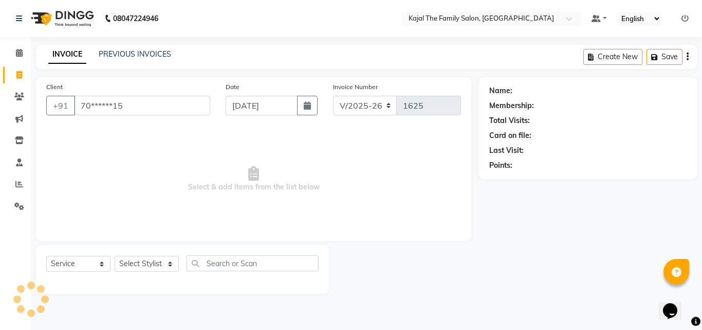
type input "70******15"
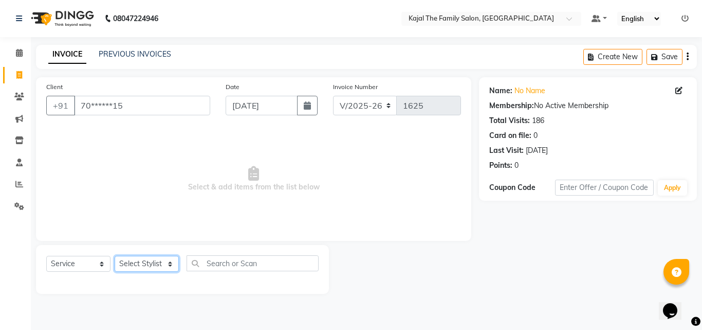
click at [154, 262] on select "Select Stylist [PERSON_NAME] [PERSON_NAME] [PERSON_NAME] nitin ravi Reception […" at bounding box center [147, 263] width 64 height 16
select select "63019"
click at [115, 255] on select "Select Stylist [PERSON_NAME] [PERSON_NAME] [PERSON_NAME] nitin ravi Reception […" at bounding box center [147, 263] width 64 height 16
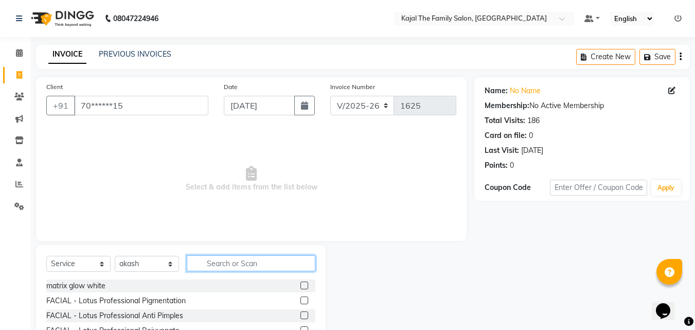
click at [220, 262] on input "text" at bounding box center [251, 263] width 129 height 16
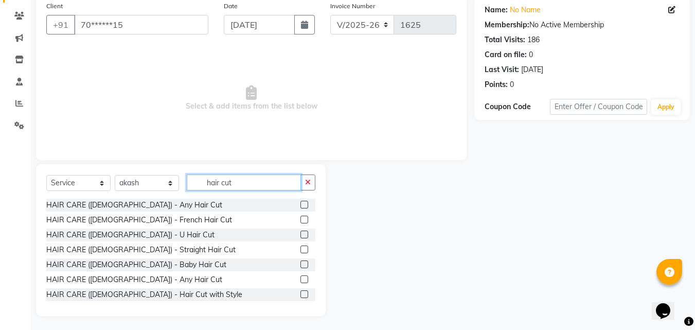
scroll to position [82, 0]
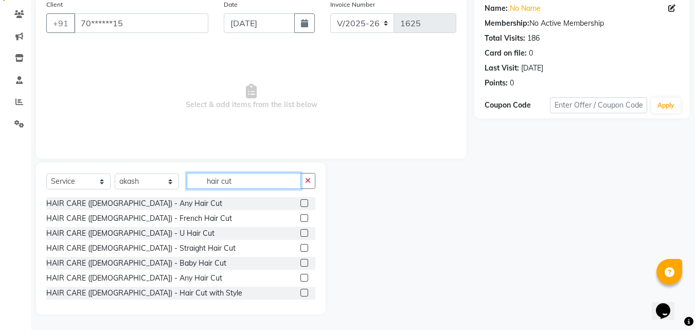
type input "hair cut"
click at [300, 278] on label at bounding box center [304, 277] width 8 height 8
click at [300, 278] on input "checkbox" at bounding box center [303, 278] width 7 height 7
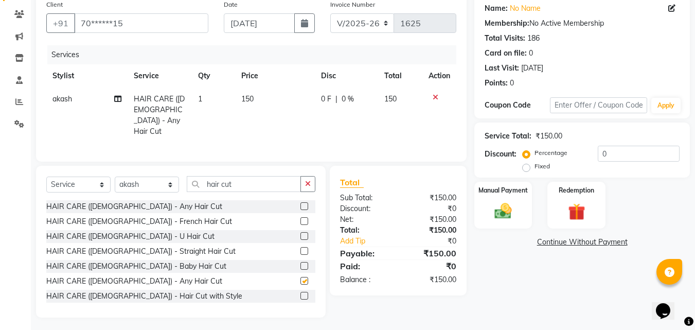
checkbox input "false"
click at [262, 187] on input "hair cut" at bounding box center [244, 184] width 114 height 16
type input "h"
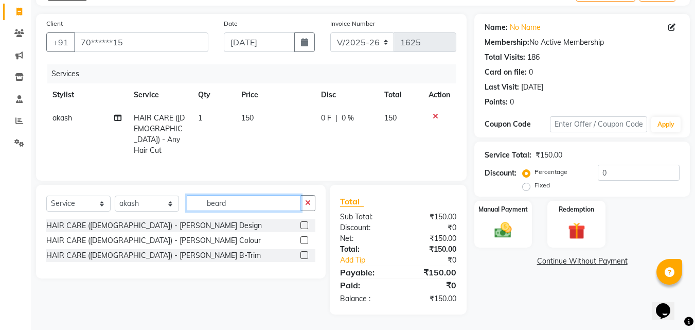
scroll to position [60, 0]
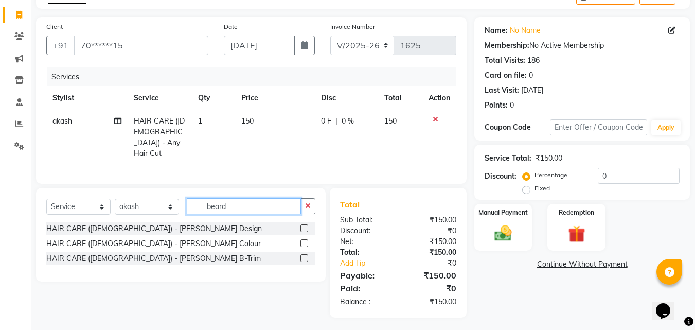
type input "beard"
click at [303, 224] on label at bounding box center [304, 228] width 8 height 8
click at [303, 225] on input "checkbox" at bounding box center [303, 228] width 7 height 7
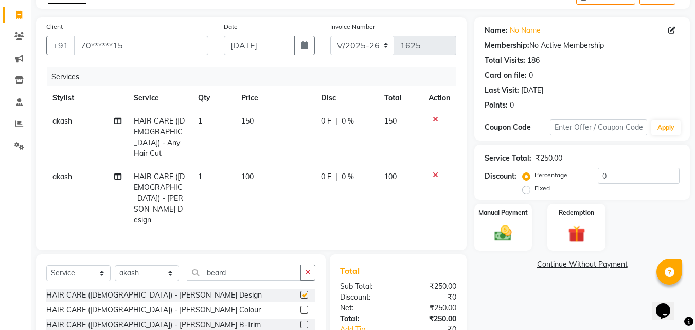
checkbox input "false"
click at [236, 264] on input "beard" at bounding box center [244, 272] width 114 height 16
type input "b"
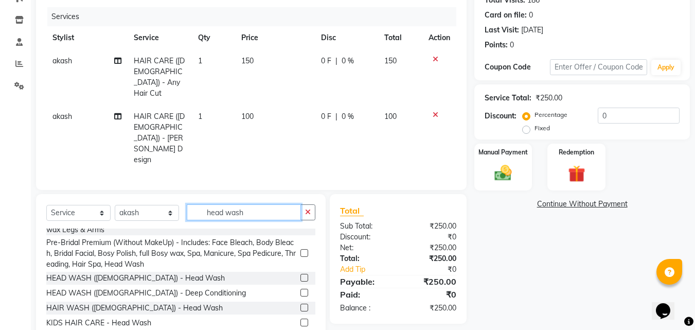
scroll to position [127, 0]
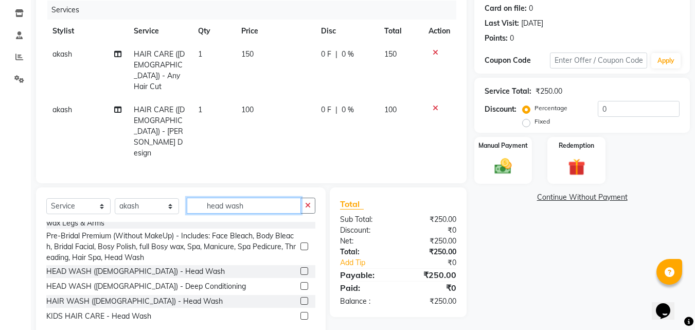
type input "head wash"
click at [300, 297] on label at bounding box center [304, 301] width 8 height 8
click at [300, 298] on input "checkbox" at bounding box center [303, 301] width 7 height 7
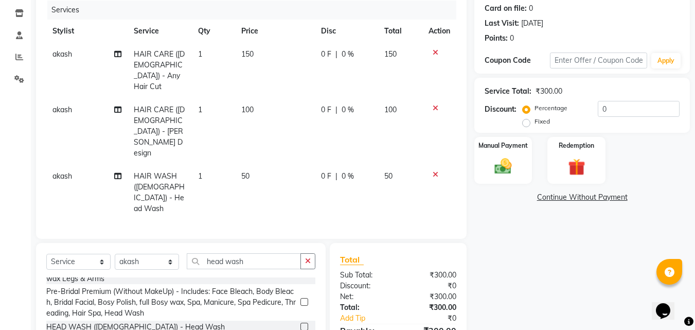
checkbox input "false"
click at [246, 40] on th "Price" at bounding box center [275, 31] width 80 height 23
click at [254, 49] on td "150" at bounding box center [275, 71] width 80 height 56
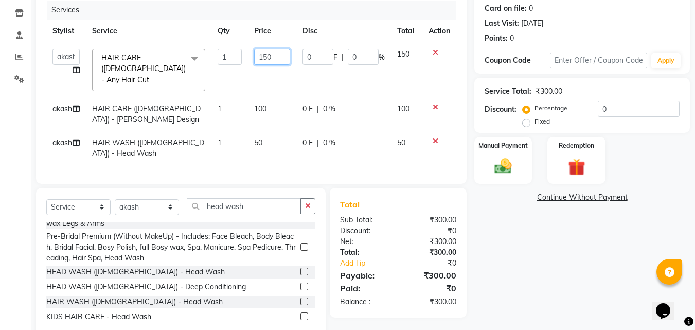
click at [268, 50] on input "150" at bounding box center [271, 57] width 35 height 16
type input "200"
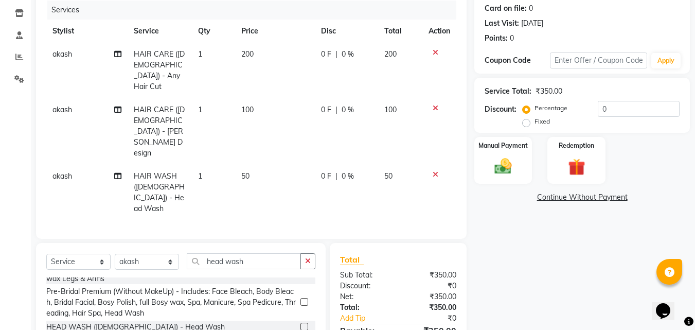
click at [275, 110] on td "100" at bounding box center [275, 131] width 80 height 66
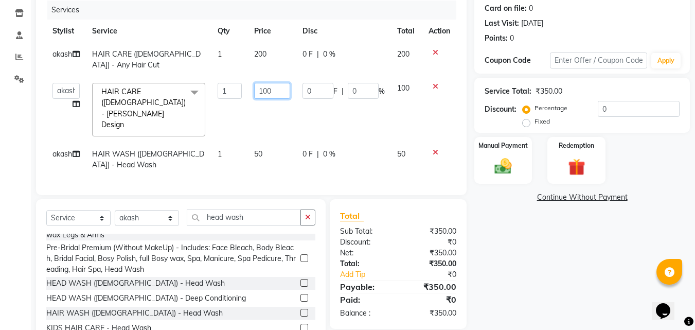
click at [268, 85] on input "100" at bounding box center [271, 91] width 35 height 16
type input "150"
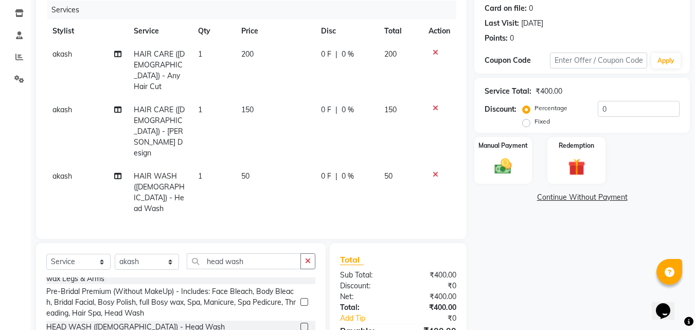
click at [241, 155] on div "Services Stylist Service Qty Price Disc Total Action akash HAIR CARE ([DEMOGRAP…" at bounding box center [251, 115] width 410 height 228
click at [514, 148] on label "Manual Payment" at bounding box center [502, 145] width 51 height 10
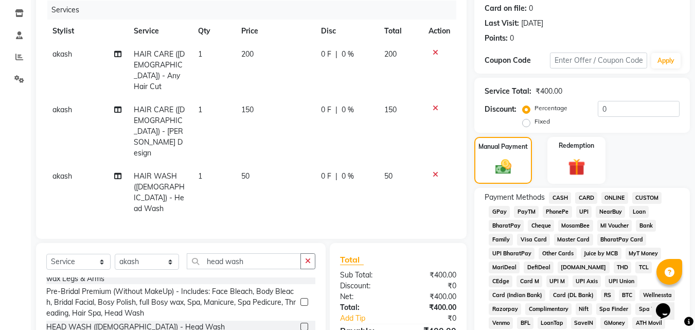
click at [563, 192] on span "CASH" at bounding box center [560, 198] width 22 height 12
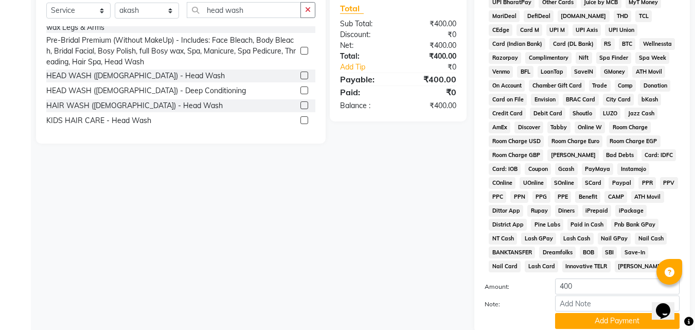
scroll to position [456, 0]
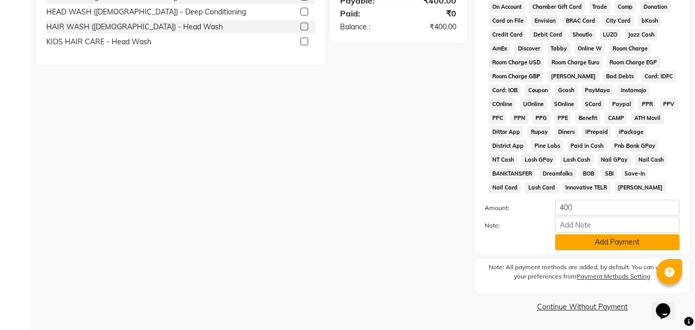
click at [566, 243] on button "Add Payment" at bounding box center [617, 242] width 124 height 16
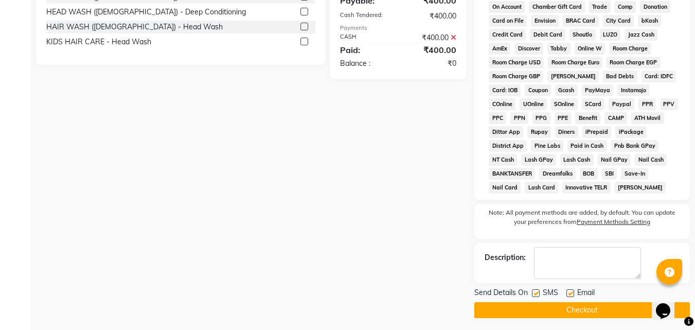
click at [567, 291] on label at bounding box center [570, 293] width 8 height 8
click at [567, 291] on input "checkbox" at bounding box center [569, 293] width 7 height 7
checkbox input "false"
click at [553, 304] on button "Checkout" at bounding box center [581, 310] width 215 height 16
